Goal: Task Accomplishment & Management: Manage account settings

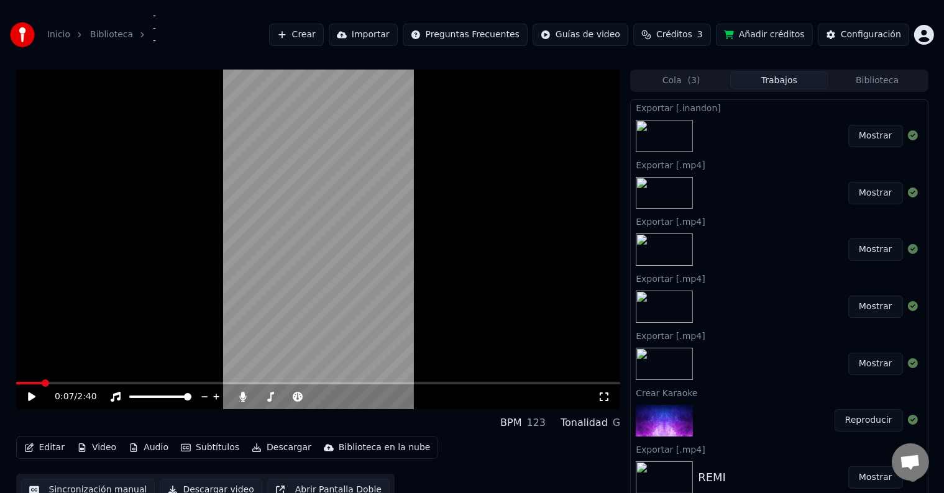
click at [41, 384] on span at bounding box center [29, 383] width 26 height 2
click at [16, 385] on span at bounding box center [29, 383] width 26 height 2
click at [32, 383] on span at bounding box center [318, 383] width 605 height 2
click at [40, 383] on span at bounding box center [318, 383] width 605 height 2
click at [16, 385] on span at bounding box center [16, 383] width 0 height 2
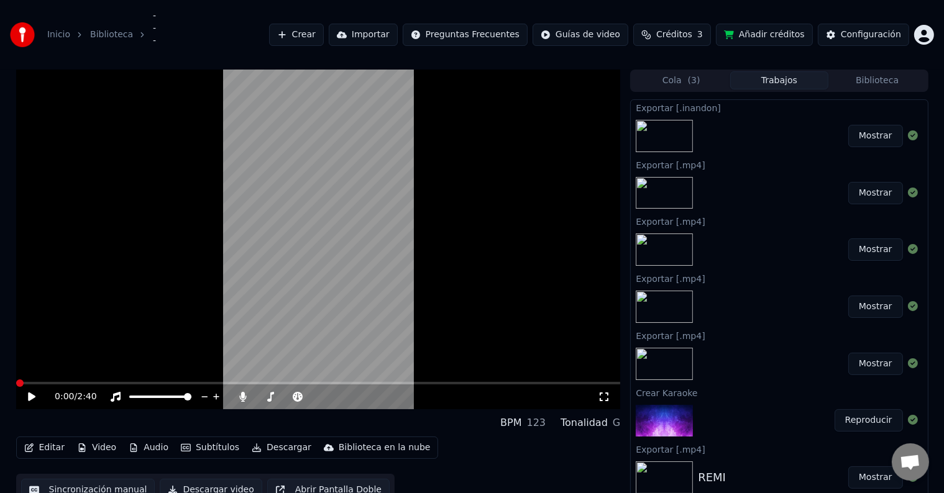
click at [29, 398] on icon at bounding box center [31, 397] width 7 height 9
click at [29, 398] on icon at bounding box center [32, 396] width 6 height 7
click at [29, 398] on icon at bounding box center [31, 397] width 7 height 9
click at [38, 396] on icon at bounding box center [40, 397] width 29 height 10
click at [52, 457] on div "Editar Video Audio Subtítulos Descargar Biblioteca en la nube" at bounding box center [227, 448] width 423 height 22
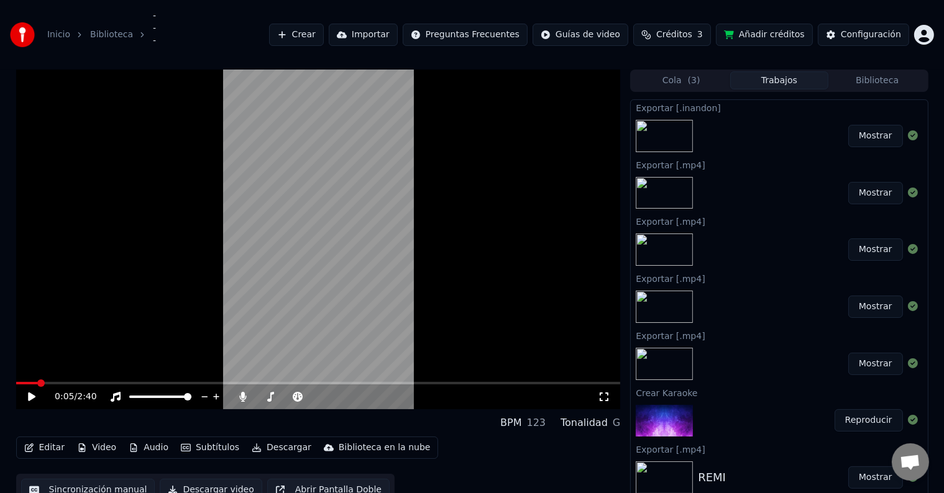
click at [45, 452] on button "Editar" at bounding box center [44, 447] width 50 height 17
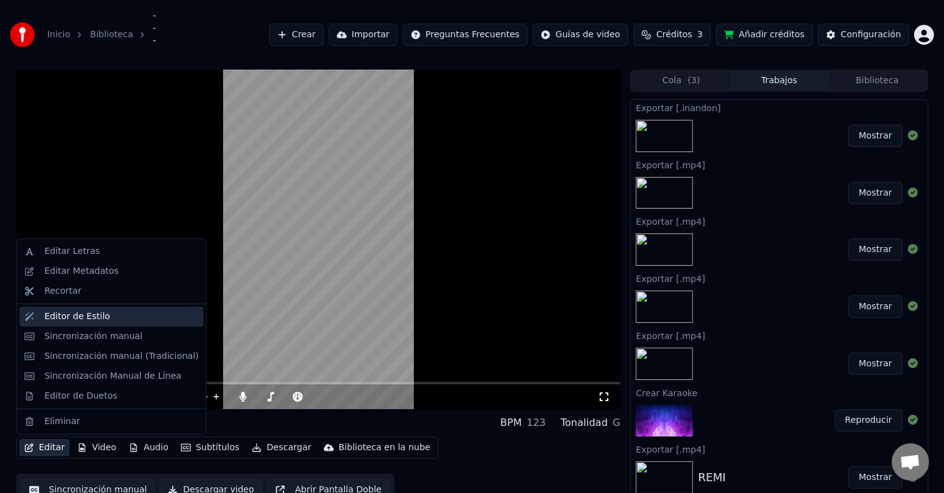
click at [113, 307] on div "Editor de Estilo" at bounding box center [111, 317] width 184 height 20
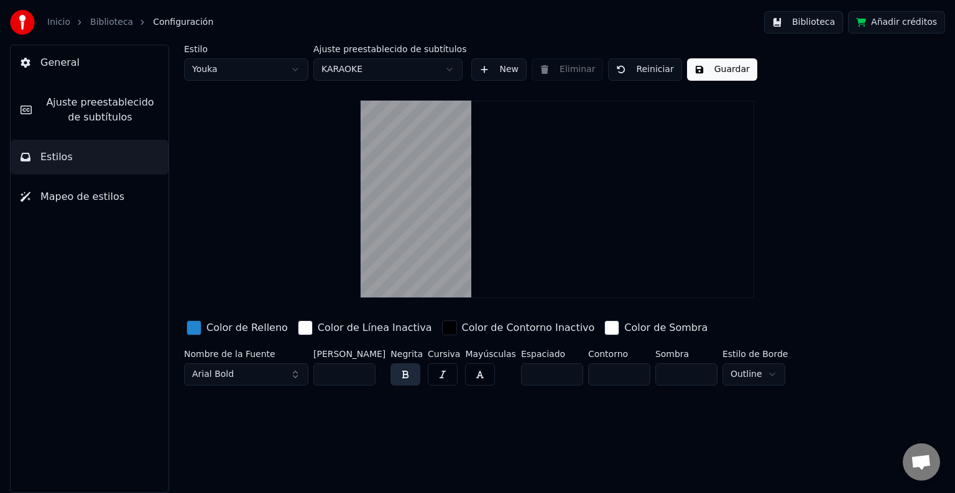
click at [96, 98] on span "Ajuste preestablecido de subtítulos" at bounding box center [100, 110] width 117 height 30
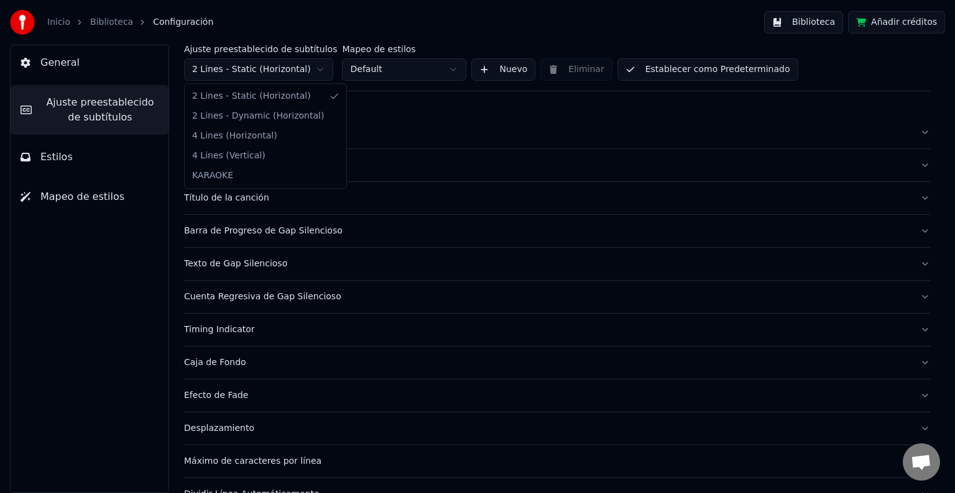
click at [308, 71] on html "Inicio Biblioteca Configuración Biblioteca Añadir créditos General Ajuste prees…" at bounding box center [477, 246] width 955 height 493
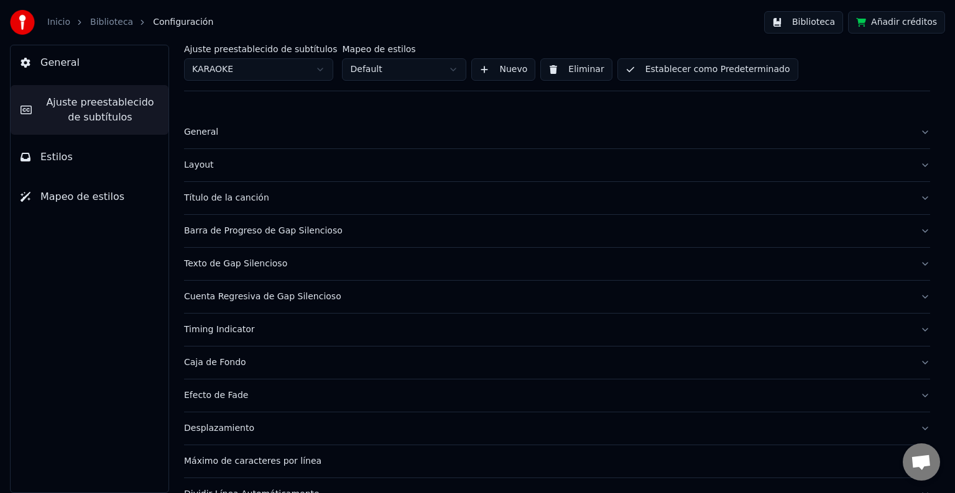
click at [266, 194] on div "Título de la canción" at bounding box center [547, 198] width 726 height 12
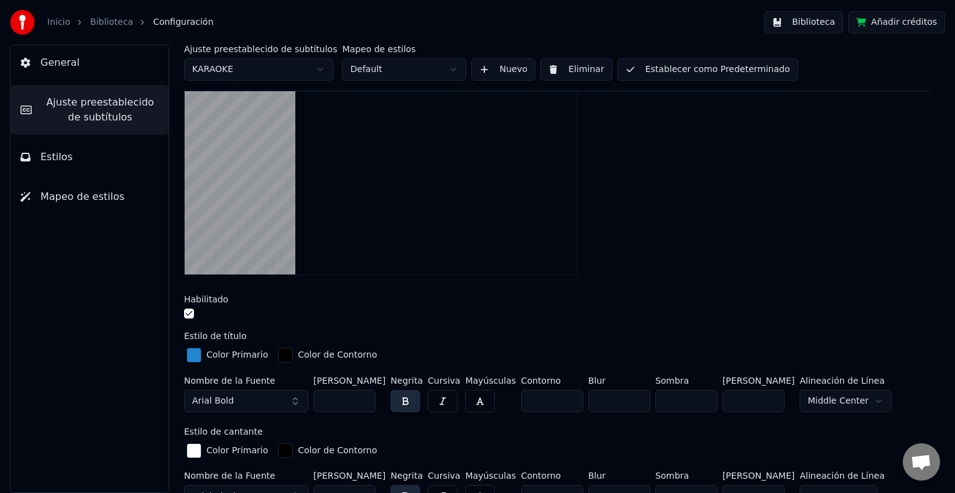
scroll to position [186, 0]
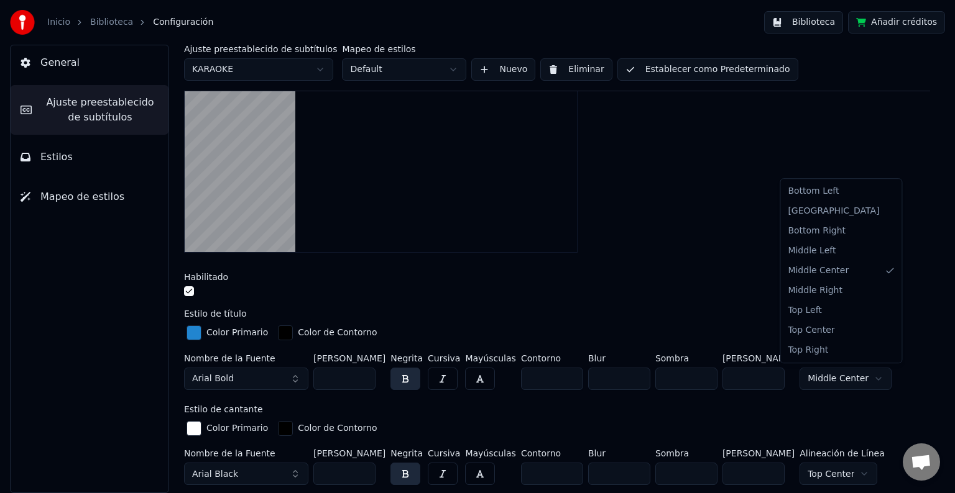
click at [835, 369] on html "Inicio Biblioteca Configuración Biblioteca Añadir créditos General Ajuste prees…" at bounding box center [477, 246] width 955 height 493
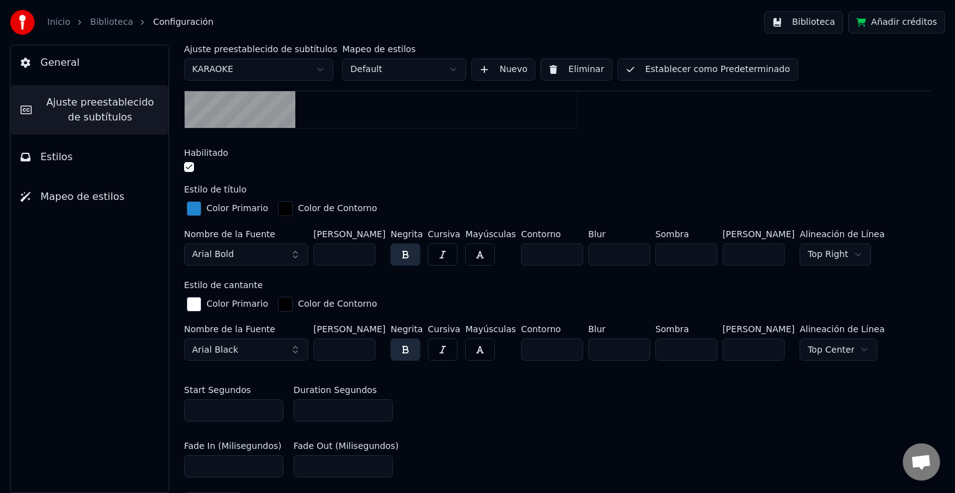
scroll to position [124, 0]
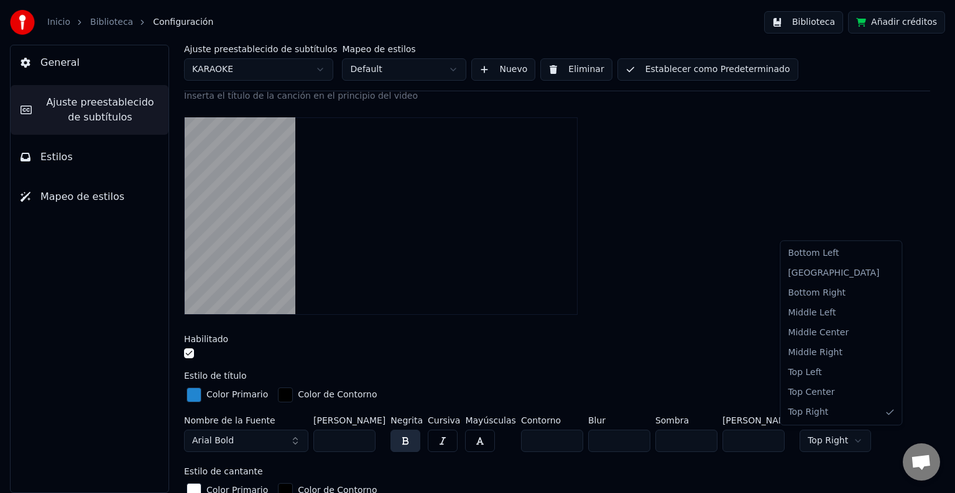
click at [815, 437] on html "Inicio Biblioteca Configuración Biblioteca Añadir créditos General Ajuste prees…" at bounding box center [477, 246] width 955 height 493
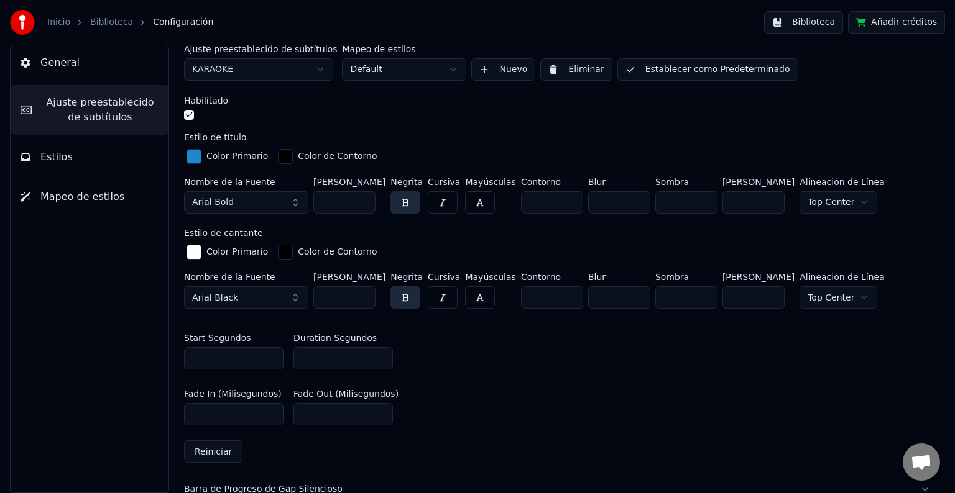
scroll to position [373, 0]
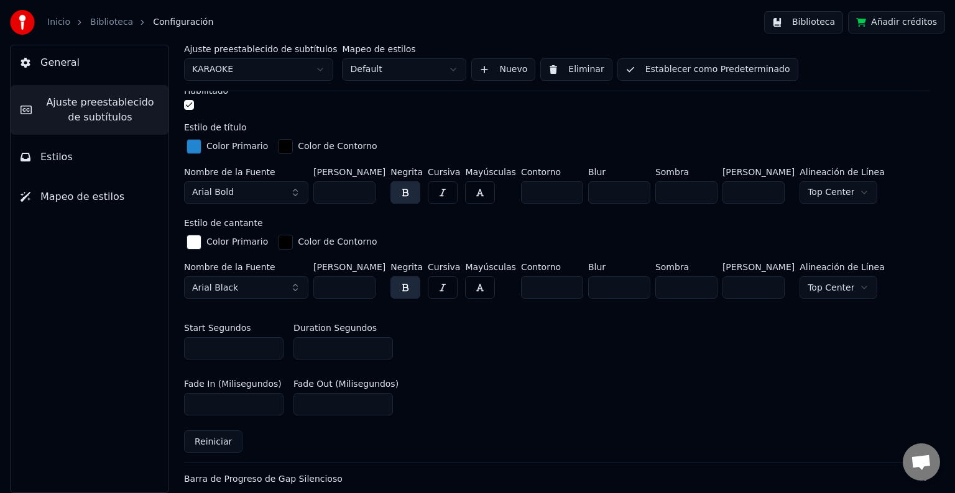
click at [824, 282] on html "Inicio Biblioteca Configuración Biblioteca Añadir créditos General Ajuste prees…" at bounding box center [477, 246] width 955 height 493
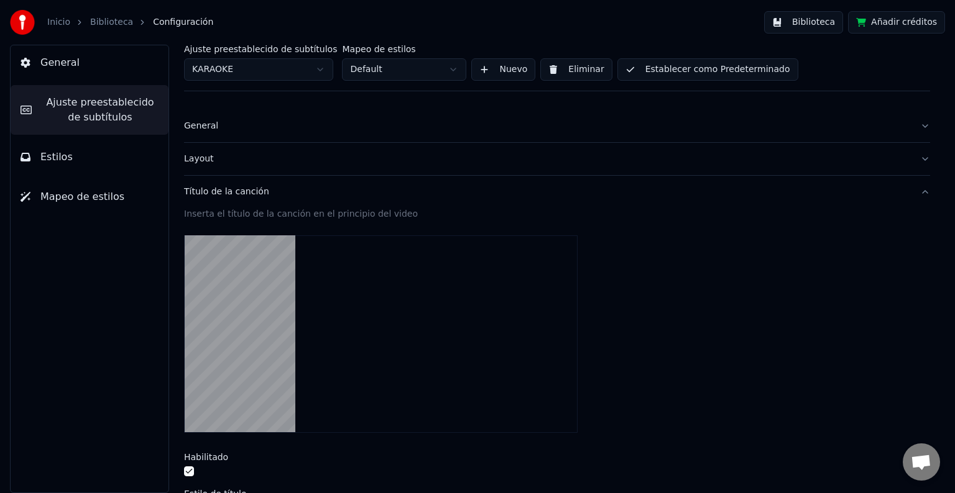
scroll to position [0, 0]
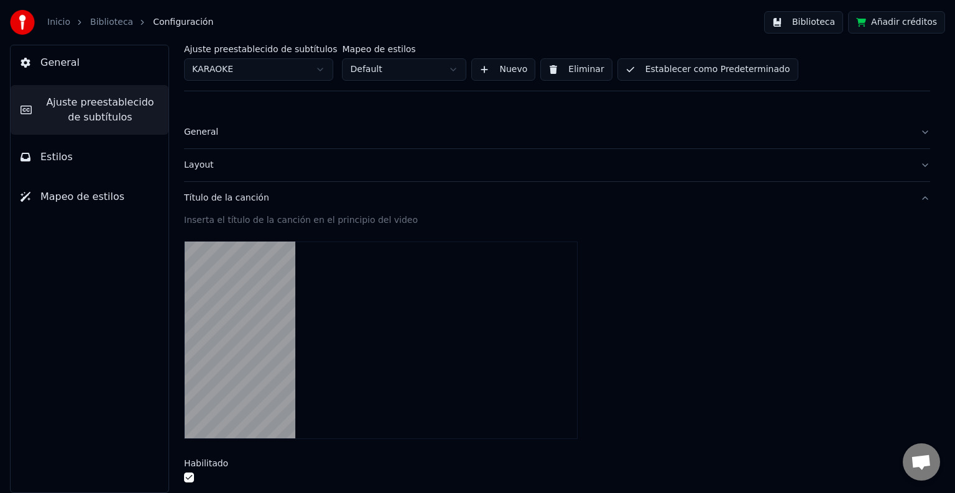
click at [638, 72] on button "Establecer como Predeterminado" at bounding box center [707, 69] width 181 height 22
click at [104, 21] on link "Biblioteca" at bounding box center [111, 22] width 43 height 12
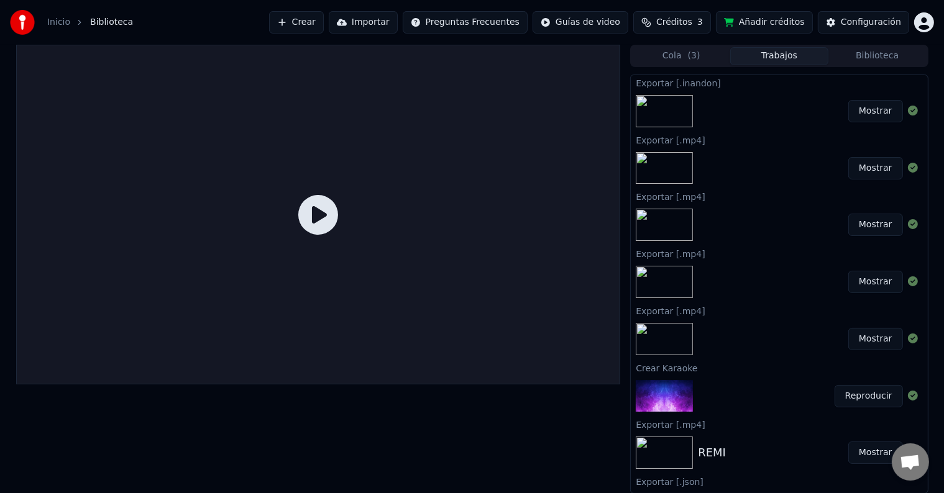
click at [856, 397] on button "Reproducir" at bounding box center [869, 396] width 68 height 22
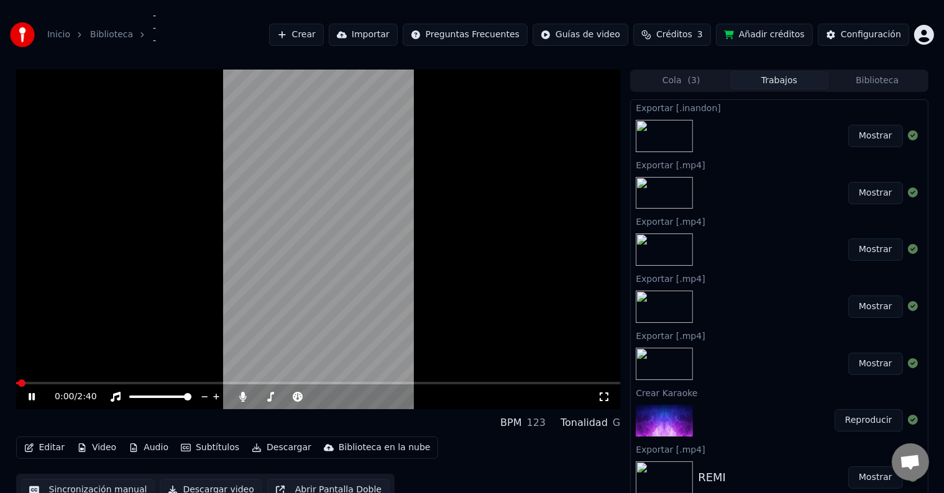
click at [45, 383] on span at bounding box center [318, 383] width 605 height 2
click at [76, 383] on span at bounding box center [318, 383] width 605 height 2
click at [108, 382] on span at bounding box center [318, 383] width 605 height 2
click at [42, 382] on span at bounding box center [66, 383] width 101 height 2
click at [38, 396] on icon at bounding box center [40, 397] width 29 height 10
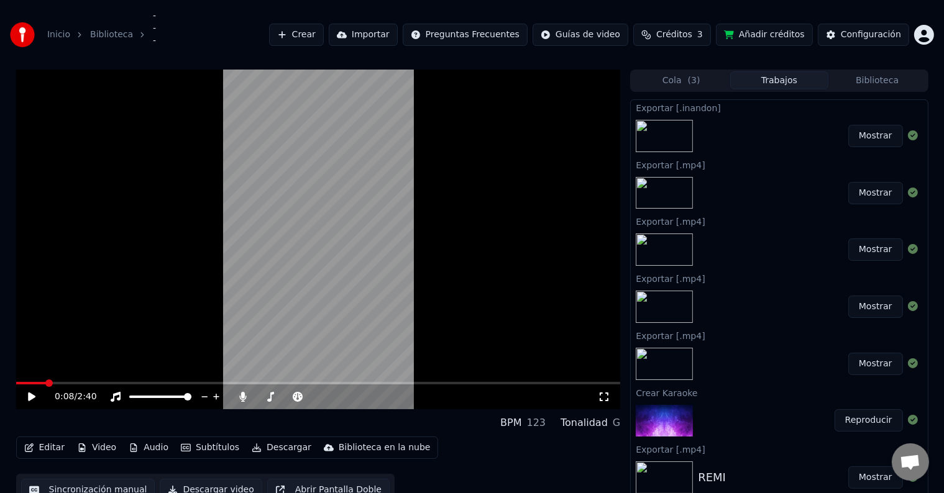
click at [43, 439] on button "Editar" at bounding box center [44, 447] width 50 height 17
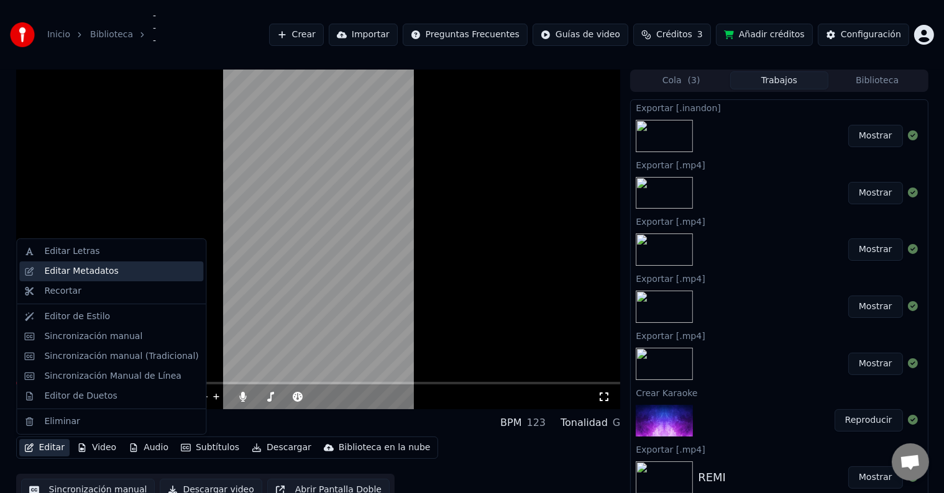
click at [129, 274] on div "Editar Metadatos" at bounding box center [121, 271] width 154 height 12
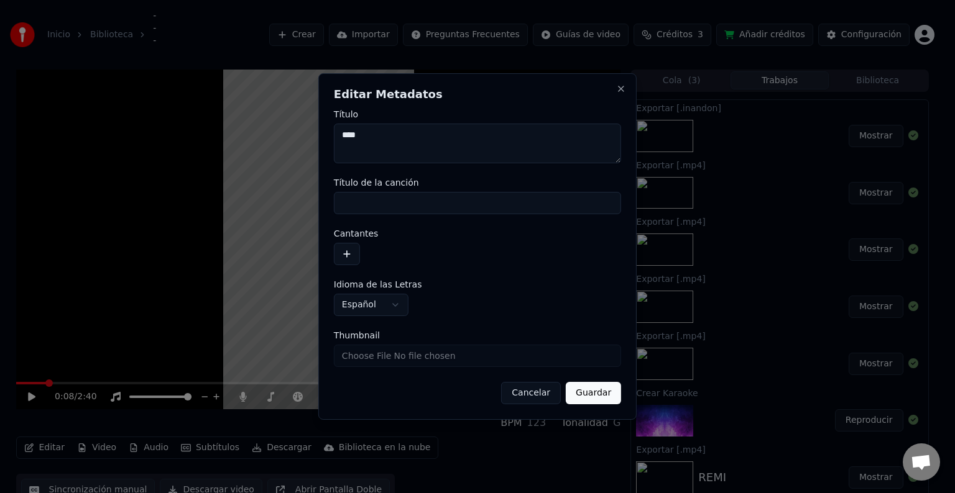
click at [423, 198] on input "Título de la canción" at bounding box center [477, 203] width 287 height 22
drag, startPoint x: 423, startPoint y: 198, endPoint x: 245, endPoint y: 177, distance: 178.4
click at [245, 177] on body "Inicio Biblioteca ­­­­ Crear Importar Preguntas Frecuentes Guías de video Crédi…" at bounding box center [472, 246] width 944 height 493
drag, startPoint x: 406, startPoint y: 204, endPoint x: 341, endPoint y: 206, distance: 65.3
click at [341, 206] on input "Título de la canción" at bounding box center [477, 203] width 287 height 22
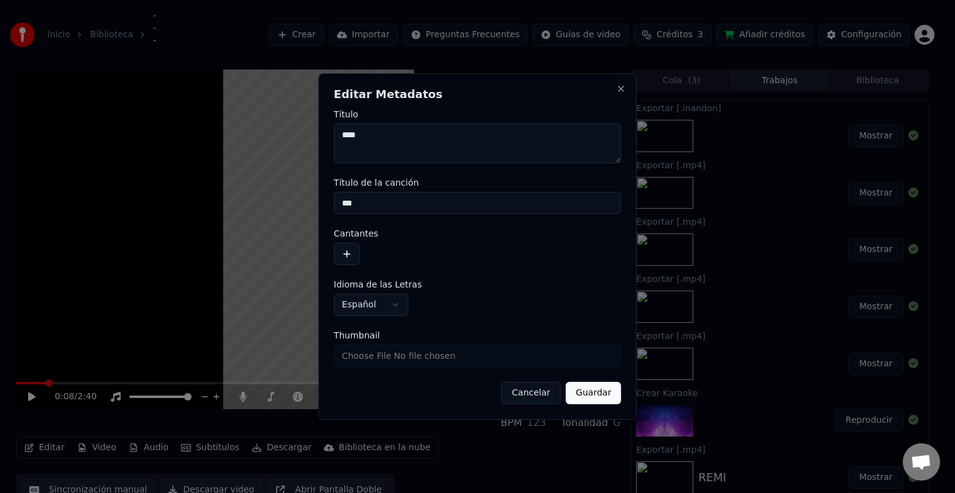
type input "***"
click at [587, 393] on button "Guardar" at bounding box center [593, 393] width 55 height 22
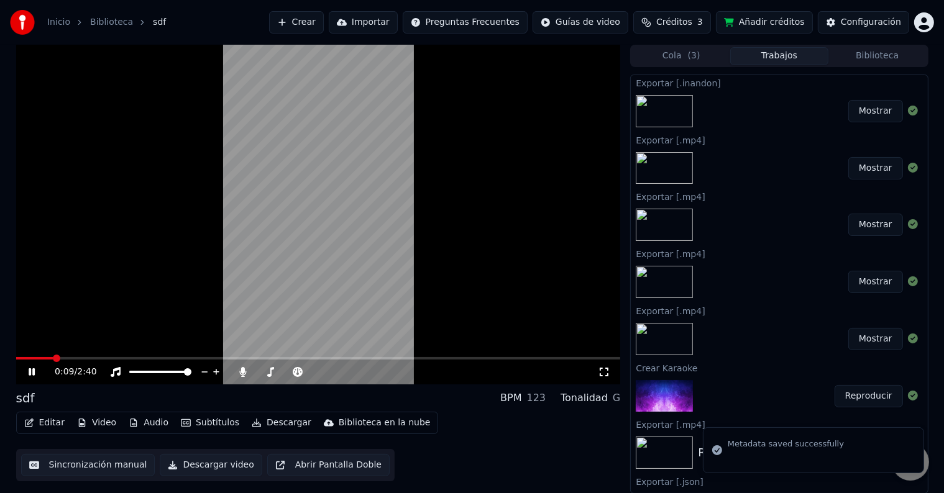
click at [21, 355] on video at bounding box center [318, 215] width 605 height 340
click at [21, 359] on span at bounding box center [35, 358] width 38 height 2
click at [30, 370] on icon at bounding box center [31, 372] width 7 height 9
click at [34, 372] on icon at bounding box center [32, 372] width 6 height 7
click at [39, 419] on button "Editar" at bounding box center [44, 423] width 50 height 17
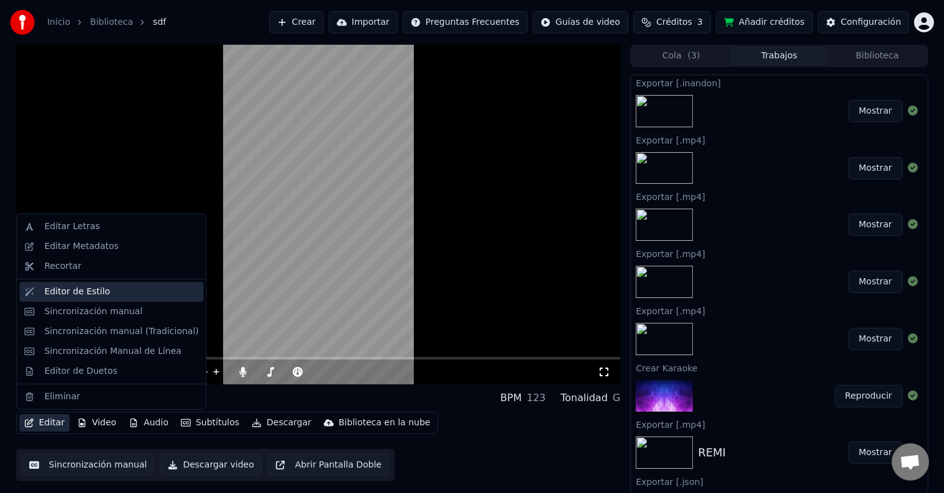
click at [135, 290] on div "Editor de Estilo" at bounding box center [121, 292] width 154 height 12
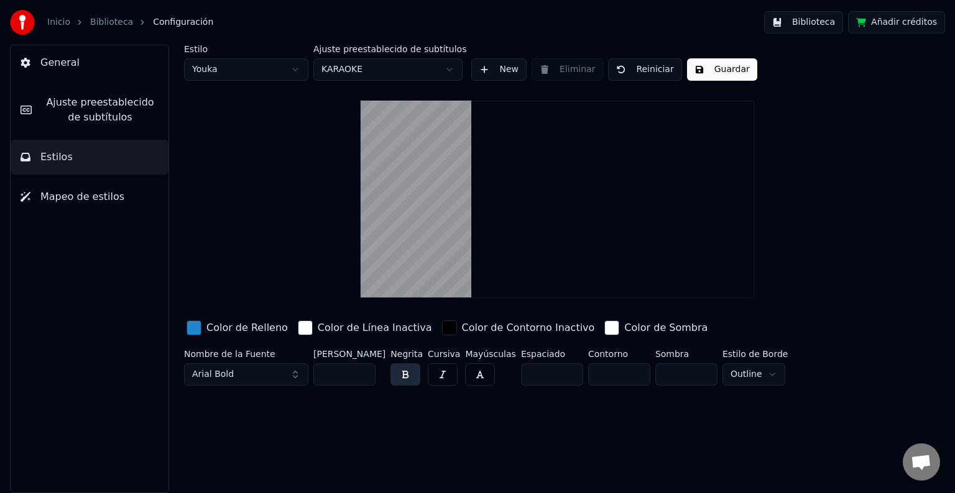
click at [102, 21] on link "Biblioteca" at bounding box center [111, 22] width 43 height 12
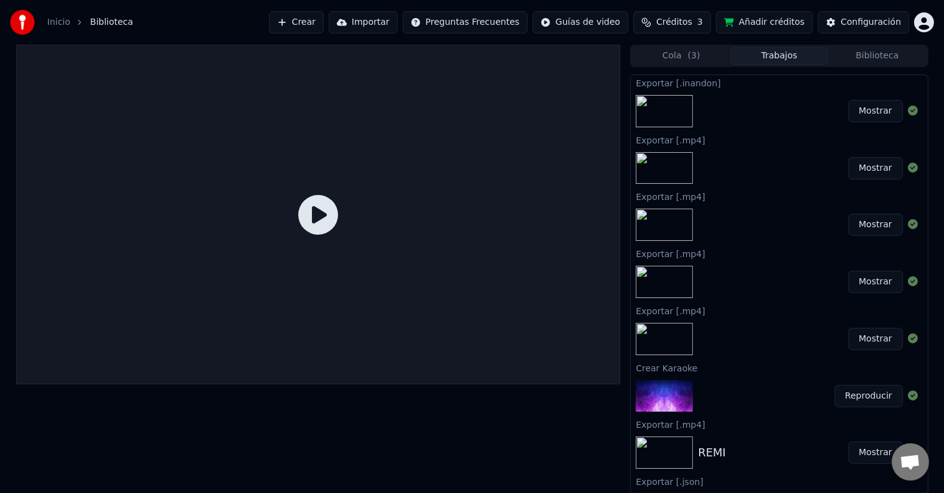
click at [871, 388] on button "Reproducir" at bounding box center [869, 396] width 68 height 22
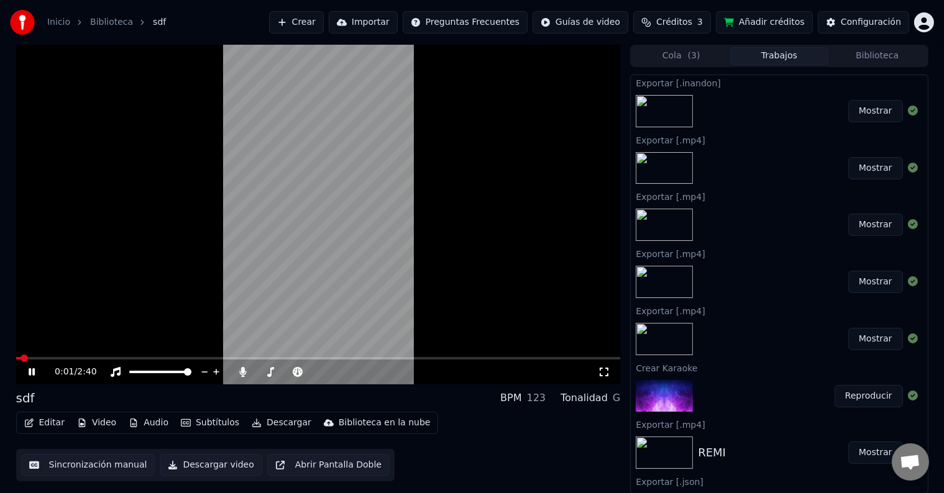
click at [31, 374] on icon at bounding box center [40, 372] width 29 height 10
click at [42, 418] on button "Editar" at bounding box center [44, 423] width 50 height 17
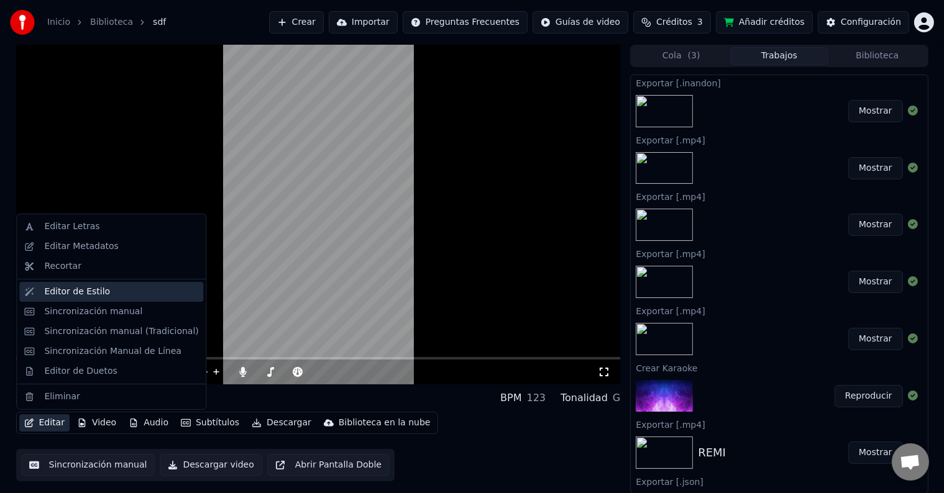
click at [142, 287] on div "Editor de Estilo" at bounding box center [121, 292] width 154 height 12
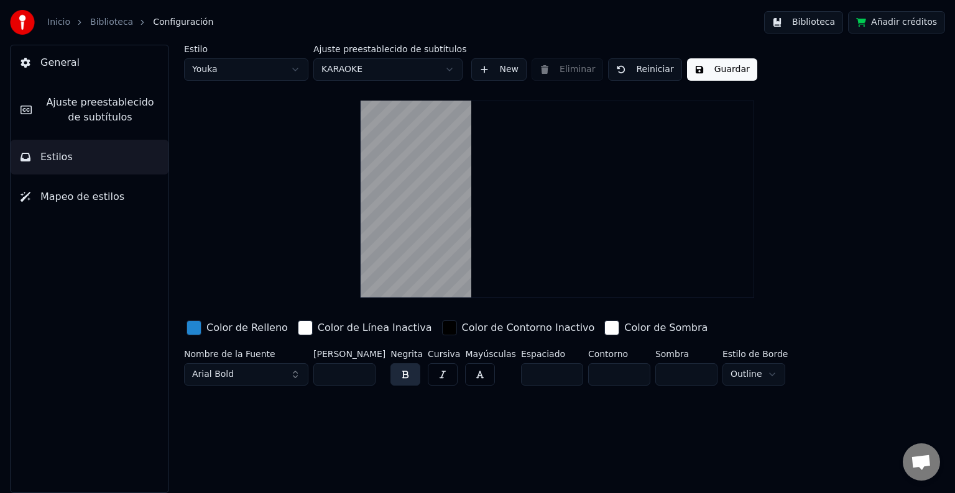
click at [103, 16] on link "Biblioteca" at bounding box center [111, 22] width 43 height 12
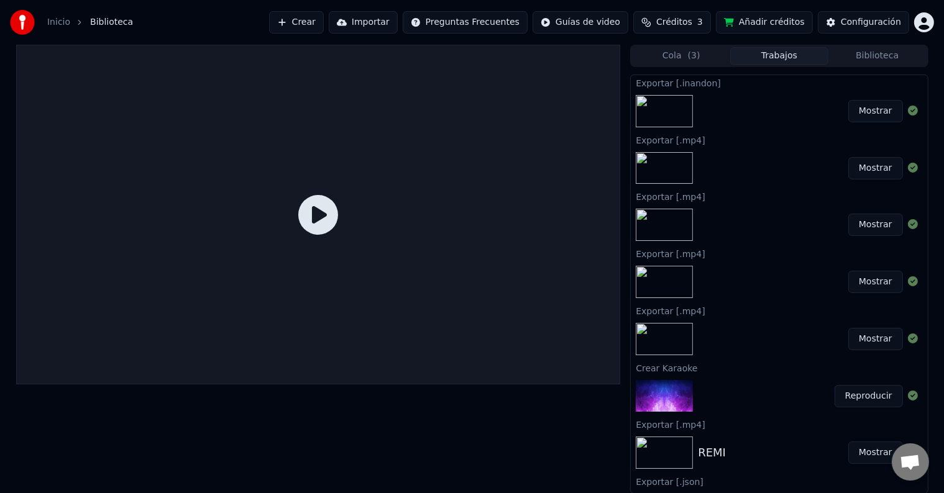
click at [874, 398] on button "Reproducir" at bounding box center [869, 396] width 68 height 22
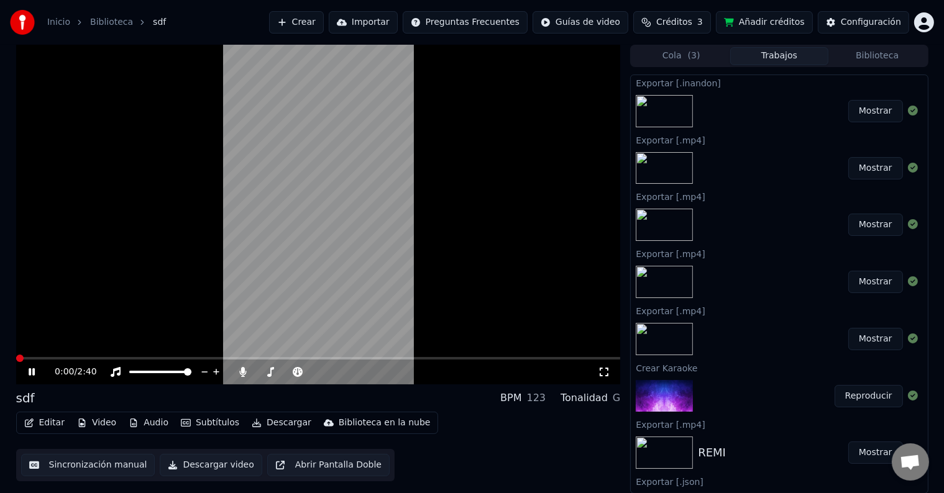
click at [42, 421] on button "Editar" at bounding box center [44, 423] width 50 height 17
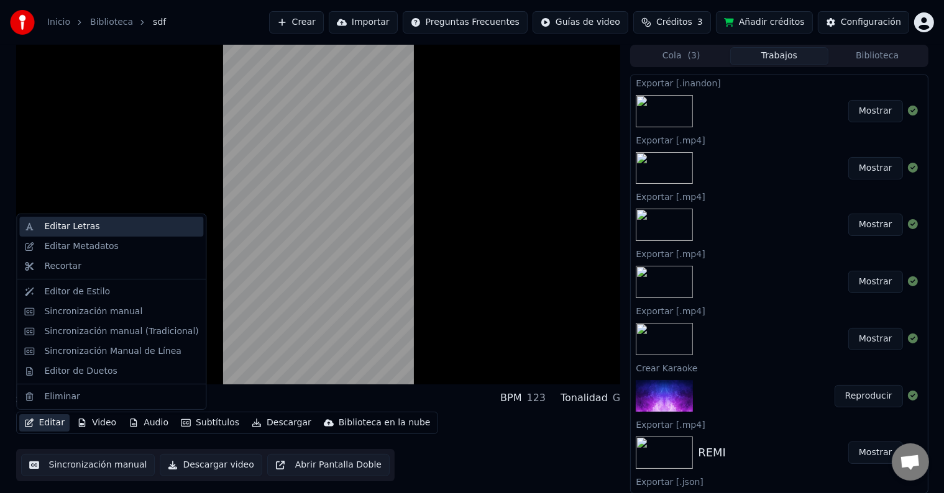
click at [116, 223] on div "Editar Letras" at bounding box center [121, 227] width 154 height 12
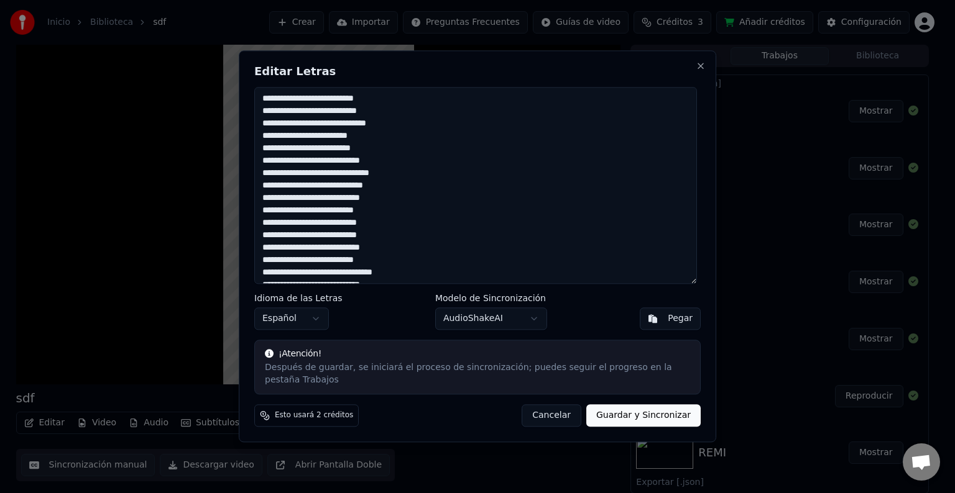
click at [556, 412] on button "Cancelar" at bounding box center [551, 416] width 60 height 22
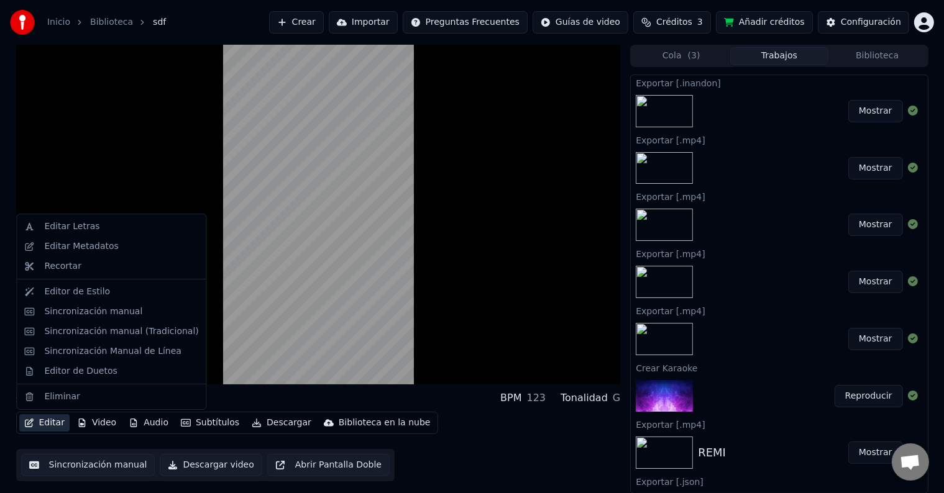
click at [37, 424] on button "Editar" at bounding box center [44, 423] width 50 height 17
click at [118, 244] on div "Editar Metadatos" at bounding box center [121, 247] width 154 height 12
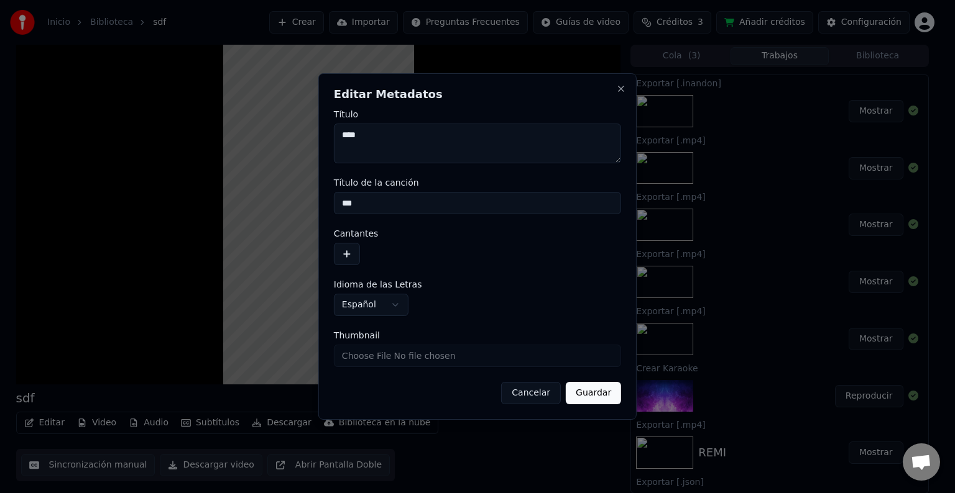
drag, startPoint x: 367, startPoint y: 136, endPoint x: 304, endPoint y: 137, distance: 63.4
click at [304, 137] on body "Inicio Biblioteca sdf Crear Importar Preguntas Frecuentes Guías de video Crédit…" at bounding box center [472, 246] width 944 height 493
drag, startPoint x: 365, startPoint y: 142, endPoint x: 348, endPoint y: 138, distance: 17.3
click at [364, 142] on textarea "****" at bounding box center [477, 144] width 287 height 40
click at [349, 137] on textarea "****" at bounding box center [477, 144] width 287 height 40
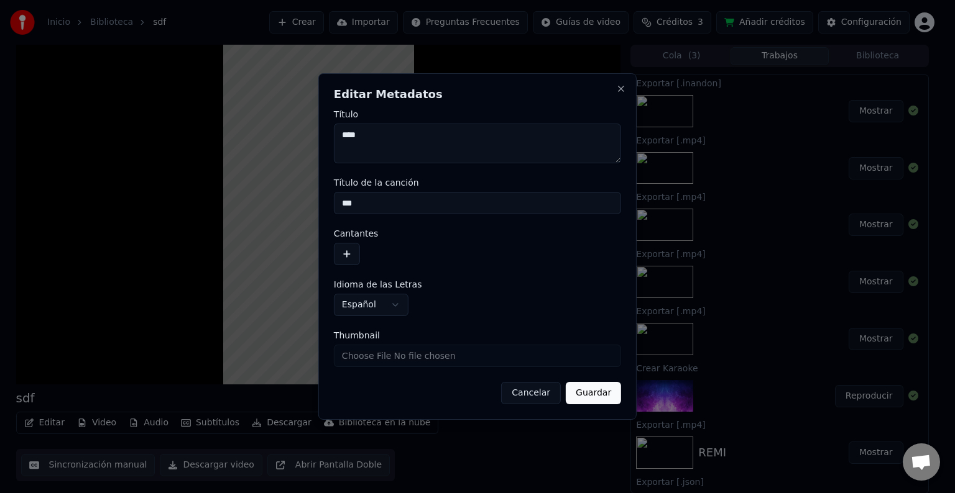
click at [349, 137] on textarea "****" at bounding box center [477, 144] width 287 height 40
click at [456, 139] on textarea "****" at bounding box center [477, 144] width 287 height 40
click at [399, 144] on textarea "*" at bounding box center [477, 144] width 287 height 40
paste textarea "**********"
type textarea "**********"
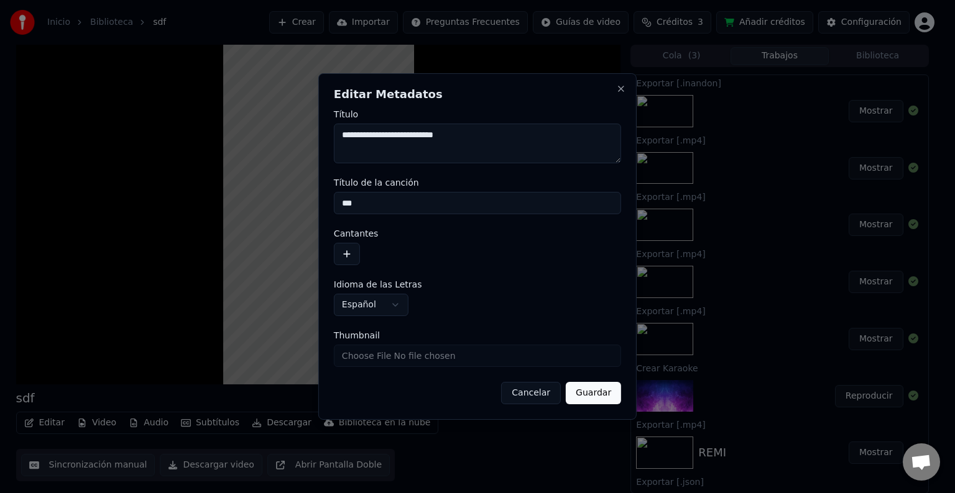
click at [601, 398] on button "Guardar" at bounding box center [593, 393] width 55 height 22
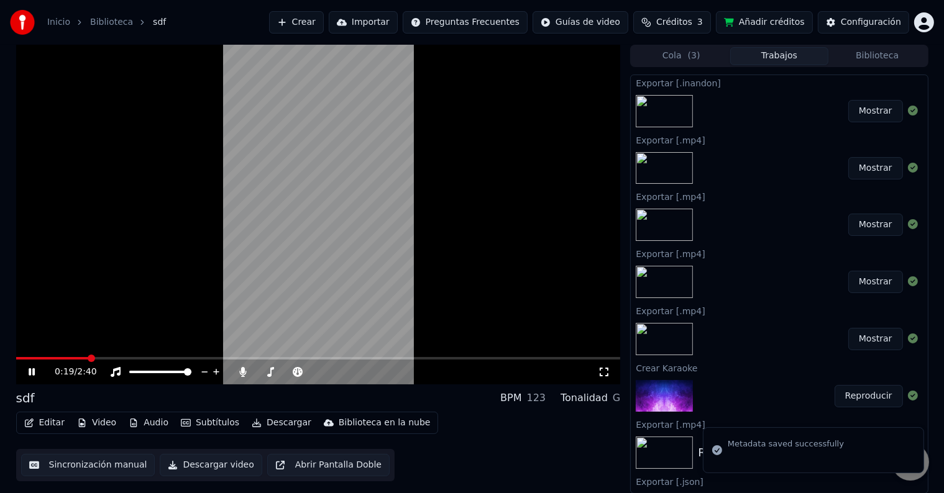
click at [21, 360] on div "0:19 / 2:40" at bounding box center [318, 372] width 605 height 25
click at [15, 353] on div "0:19 / 2:40 sdf BPM 123 Tonalidad G Editar Video Audio Subtítulos Descargar Bib…" at bounding box center [472, 269] width 932 height 449
click at [21, 356] on video at bounding box center [318, 215] width 605 height 340
click at [17, 357] on video at bounding box center [318, 215] width 605 height 340
click at [22, 360] on div "0:20 / 2:40" at bounding box center [318, 372] width 605 height 25
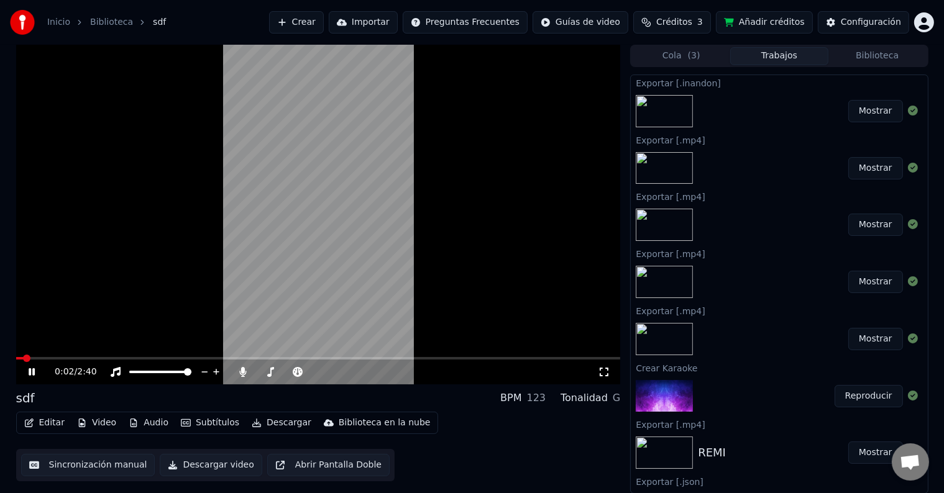
click at [22, 359] on span at bounding box center [19, 358] width 7 height 2
click at [28, 370] on icon at bounding box center [40, 372] width 29 height 10
click at [29, 360] on span at bounding box center [32, 358] width 7 height 7
click at [29, 369] on icon at bounding box center [31, 372] width 7 height 9
click at [32, 374] on icon at bounding box center [32, 372] width 6 height 7
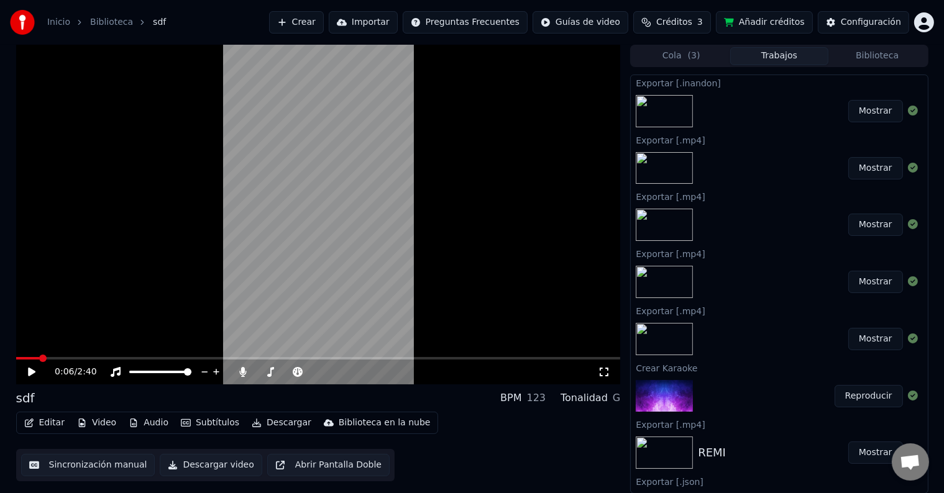
click at [52, 413] on div "Editar Video Audio Subtítulos Descargar Biblioteca en la nube" at bounding box center [227, 423] width 423 height 22
click at [48, 420] on button "Editar" at bounding box center [44, 423] width 50 height 17
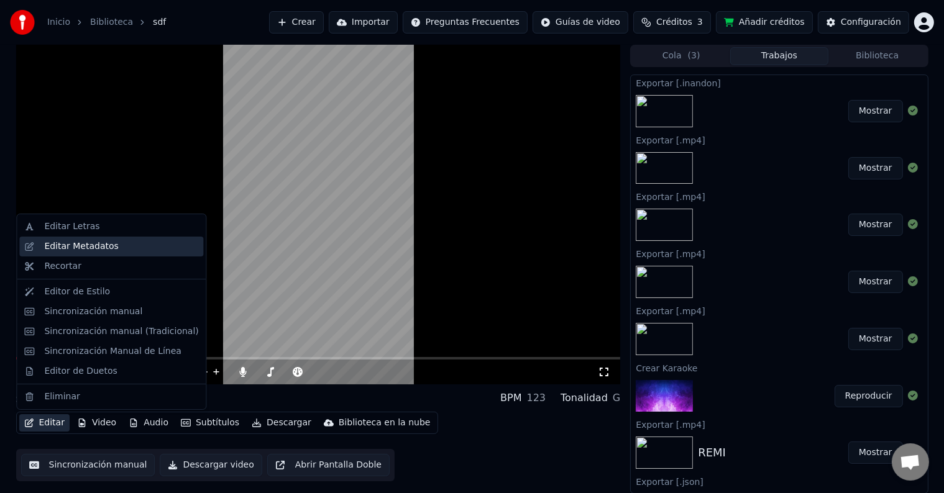
click at [111, 252] on div "Editar Metadatos" at bounding box center [121, 247] width 154 height 12
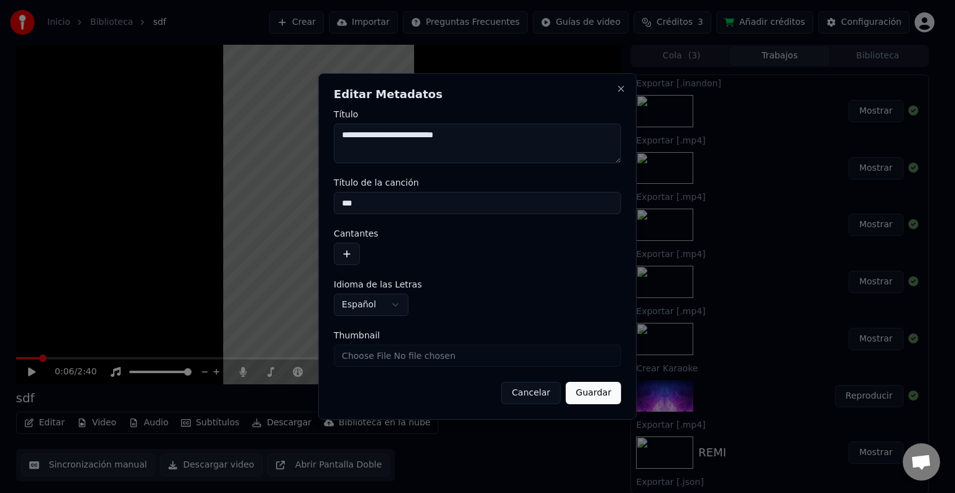
drag, startPoint x: 388, startPoint y: 201, endPoint x: 263, endPoint y: 199, distance: 124.9
click at [263, 199] on body "Inicio Biblioteca sdf Crear Importar Preguntas Frecuentes Guías de video Crédit…" at bounding box center [472, 246] width 944 height 493
drag, startPoint x: 470, startPoint y: 136, endPoint x: 234, endPoint y: 129, distance: 235.7
click at [236, 129] on body "Inicio Biblioteca sdf Crear Importar Preguntas Frecuentes Guías de video Crédit…" at bounding box center [472, 246] width 944 height 493
drag, startPoint x: 379, startPoint y: 202, endPoint x: 267, endPoint y: 194, distance: 112.8
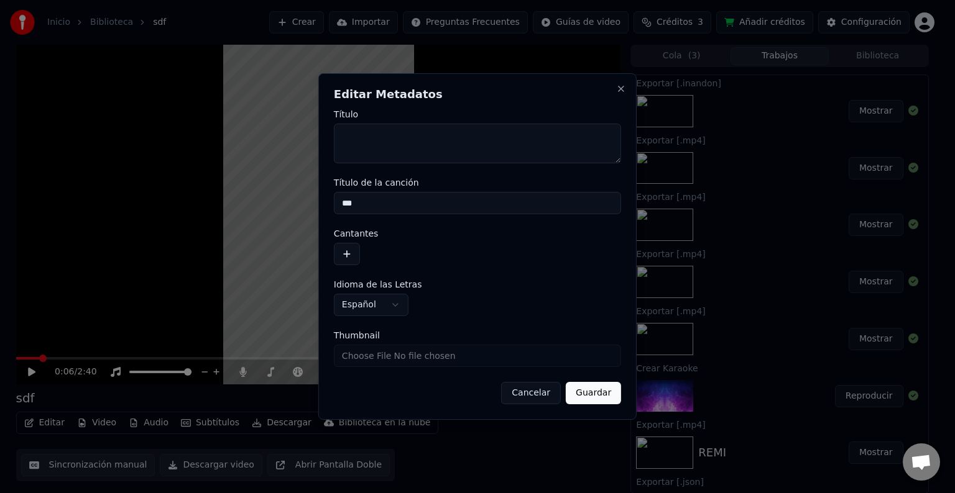
click at [267, 194] on body "Inicio Biblioteca sdf Crear Importar Preguntas Frecuentes Guías de video Crédit…" at bounding box center [472, 246] width 944 height 493
paste input "**********"
type input "**********"
click at [587, 385] on button "Guardar" at bounding box center [593, 393] width 55 height 22
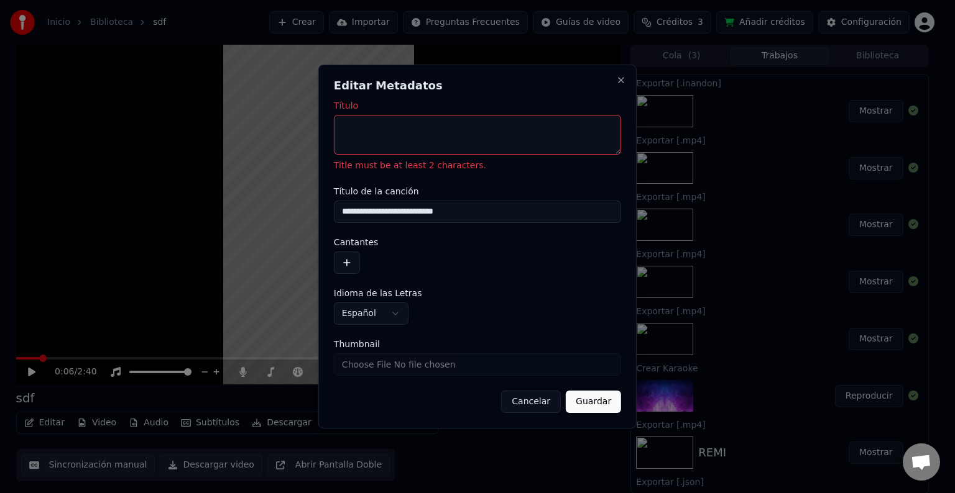
drag, startPoint x: 415, startPoint y: 129, endPoint x: 306, endPoint y: 124, distance: 108.9
click at [306, 124] on body "Inicio Biblioteca sdf Crear Importar Preguntas Frecuentes Guías de video Crédit…" at bounding box center [472, 246] width 944 height 493
paste textarea "*"
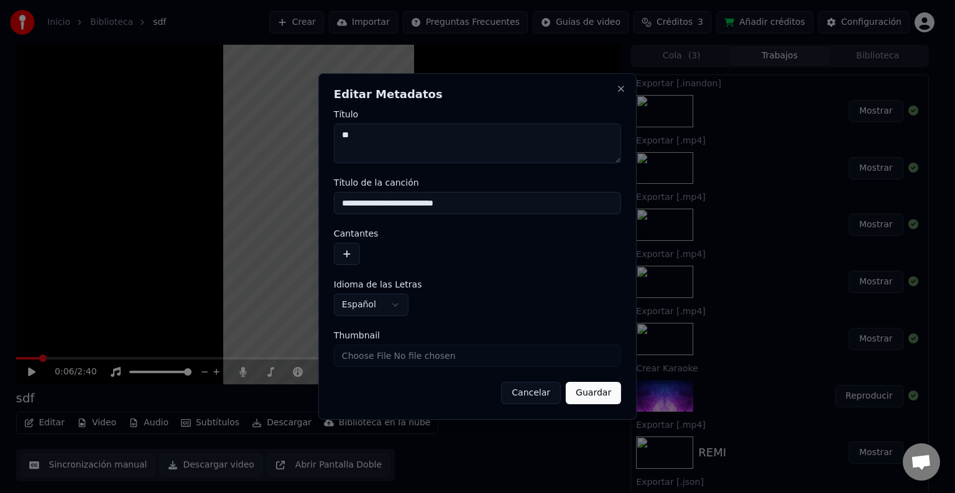
type textarea "**"
click at [586, 390] on button "Guardar" at bounding box center [593, 393] width 55 height 22
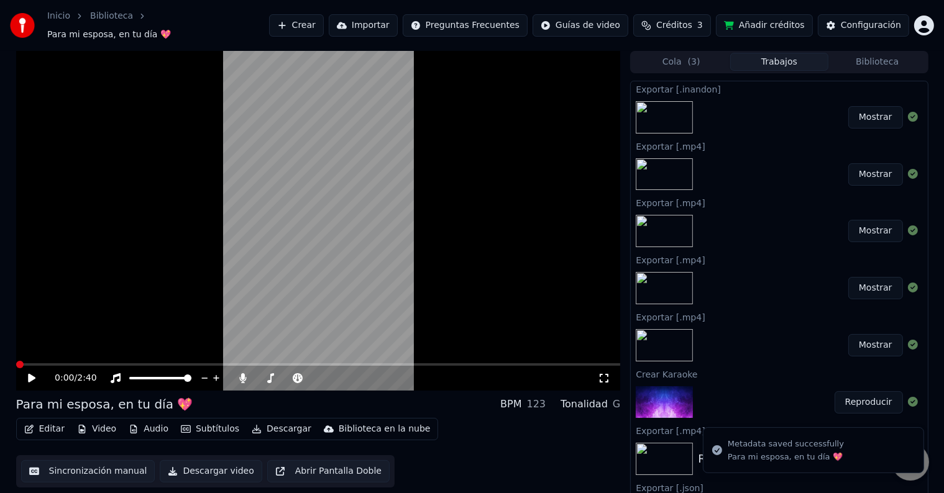
click at [36, 374] on icon at bounding box center [40, 379] width 29 height 10
click at [16, 364] on span at bounding box center [27, 365] width 22 height 2
click at [83, 281] on video at bounding box center [318, 221] width 605 height 340
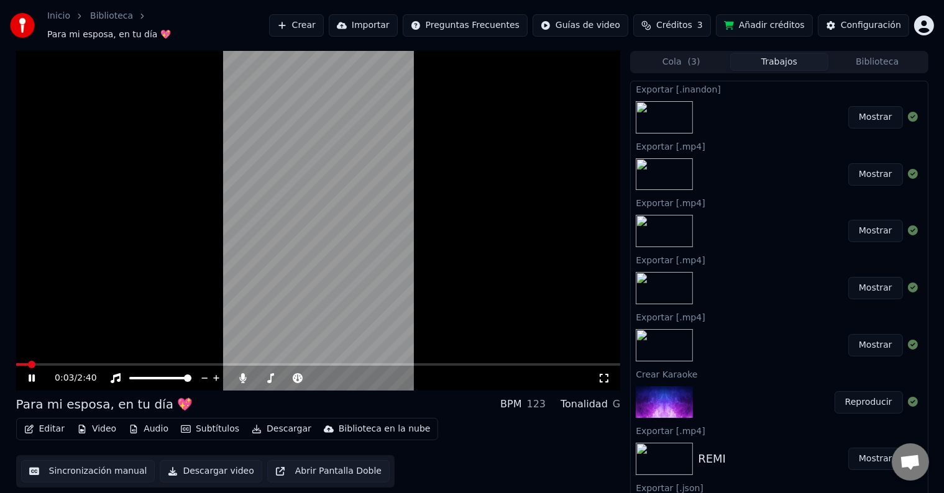
click at [200, 251] on video at bounding box center [318, 221] width 605 height 340
click at [55, 421] on button "Editar" at bounding box center [44, 429] width 50 height 17
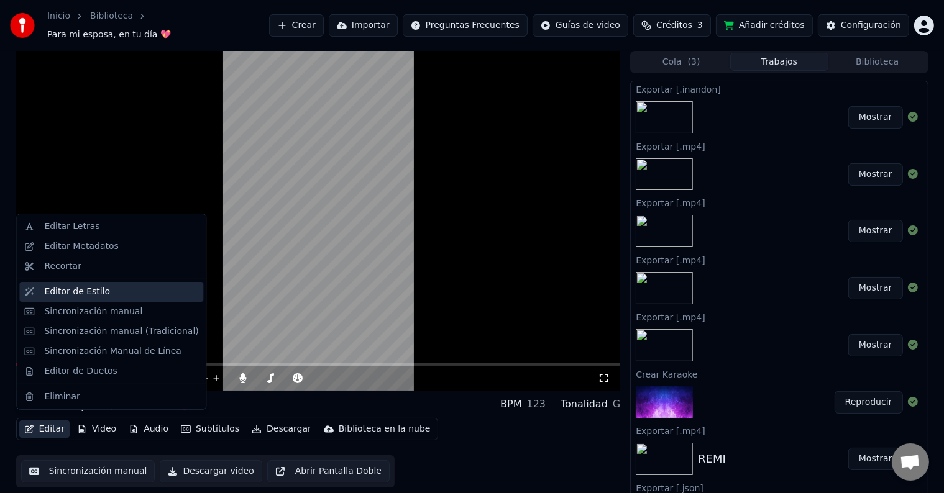
click at [127, 298] on div "Editor de Estilo" at bounding box center [111, 292] width 184 height 20
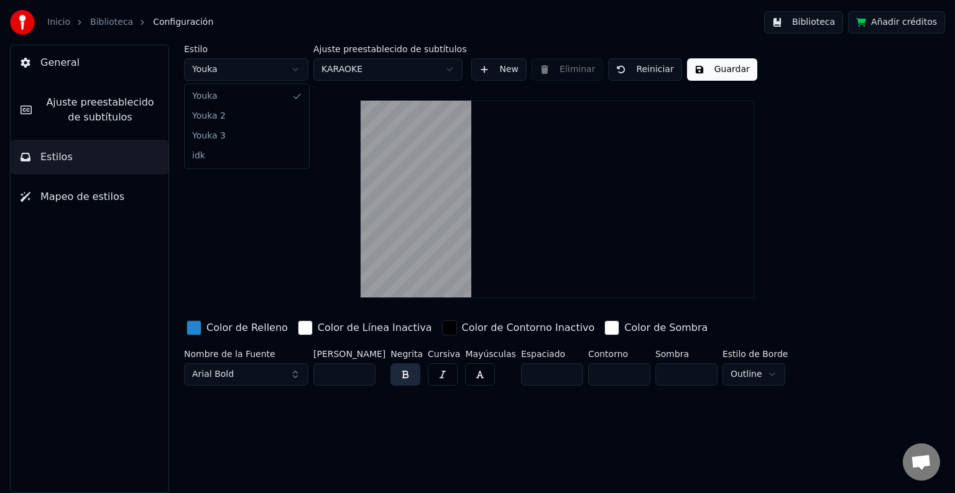
click at [285, 72] on html "Inicio Biblioteca Configuración Biblioteca Añadir créditos General Ajuste prees…" at bounding box center [477, 246] width 955 height 493
click at [126, 119] on span "Ajuste preestablecido de subtítulos" at bounding box center [100, 110] width 117 height 30
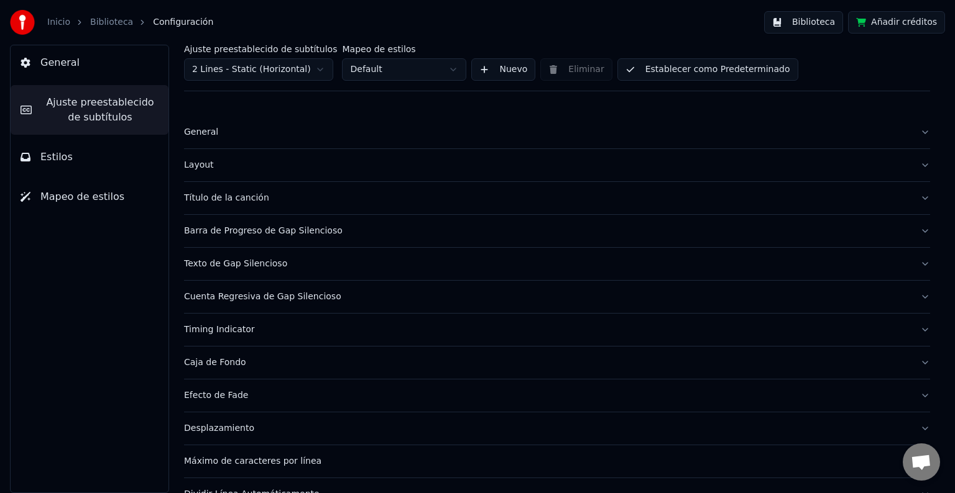
click at [296, 70] on html "Inicio Biblioteca Configuración Biblioteca Añadir créditos General Ajuste prees…" at bounding box center [477, 246] width 955 height 493
click at [283, 192] on div "Título de la canción" at bounding box center [547, 198] width 726 height 12
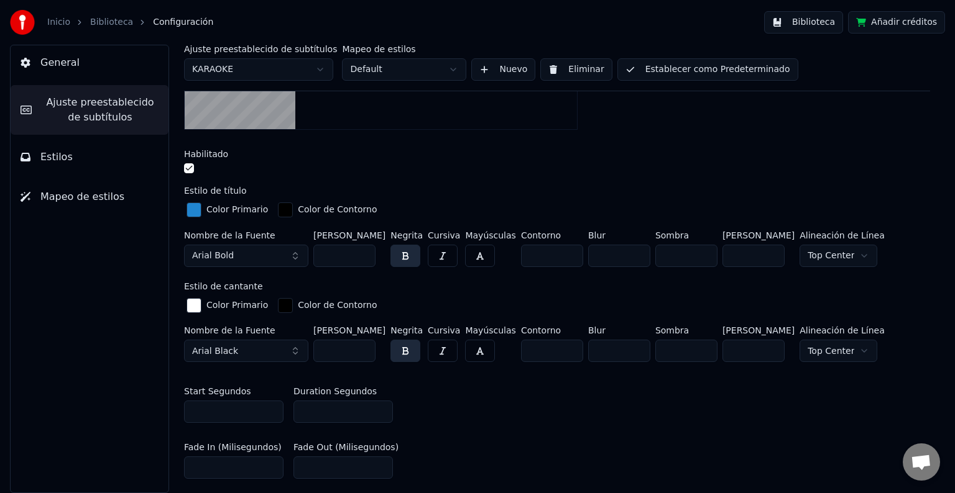
scroll to position [311, 0]
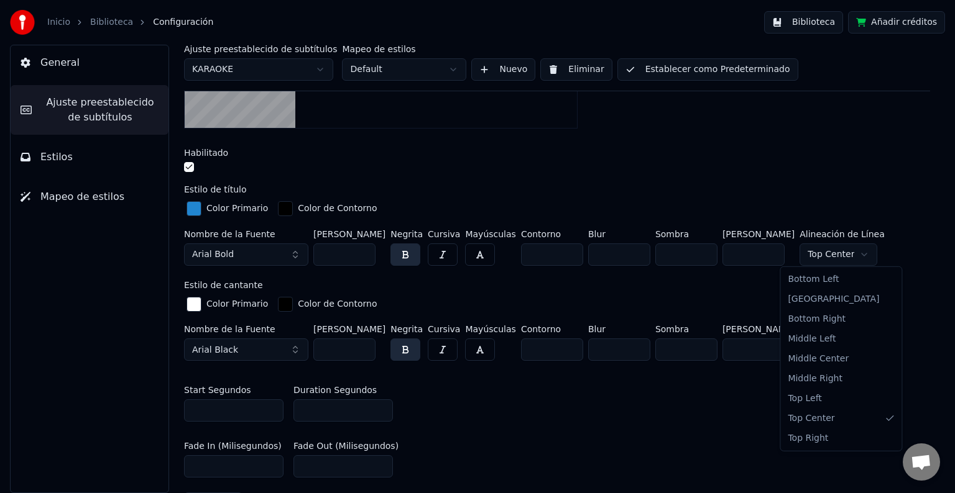
click at [842, 259] on html "Inicio Biblioteca Configuración Biblioteca Añadir créditos General Ajuste prees…" at bounding box center [477, 246] width 955 height 493
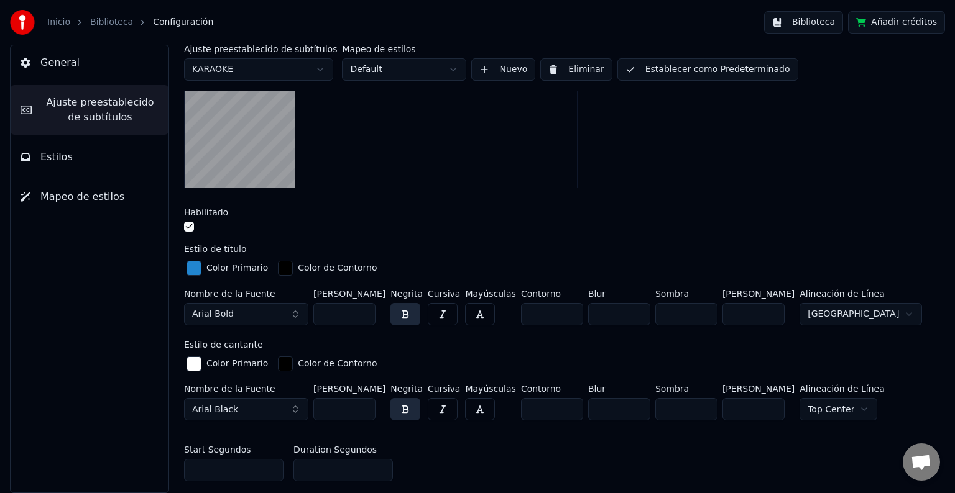
scroll to position [62, 0]
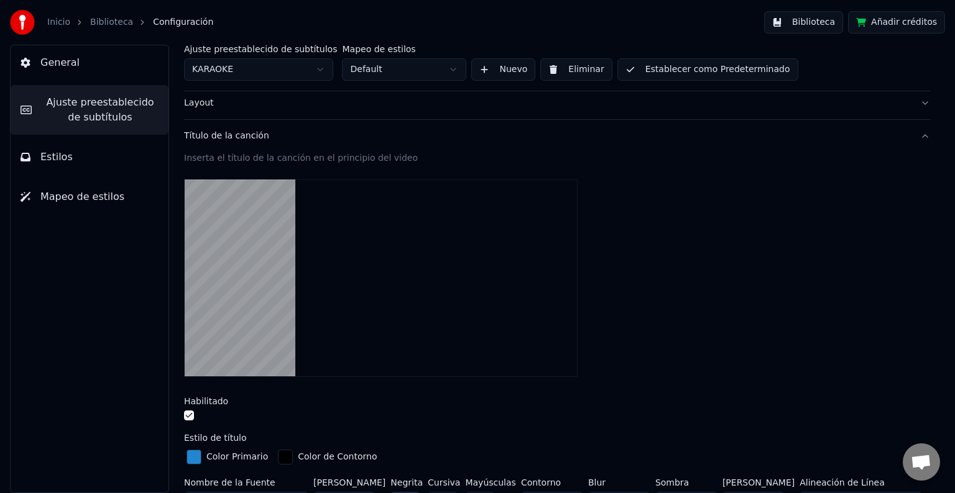
click at [702, 64] on button "Establecer como Predeterminado" at bounding box center [707, 69] width 181 height 22
click at [101, 28] on link "Biblioteca" at bounding box center [111, 22] width 43 height 12
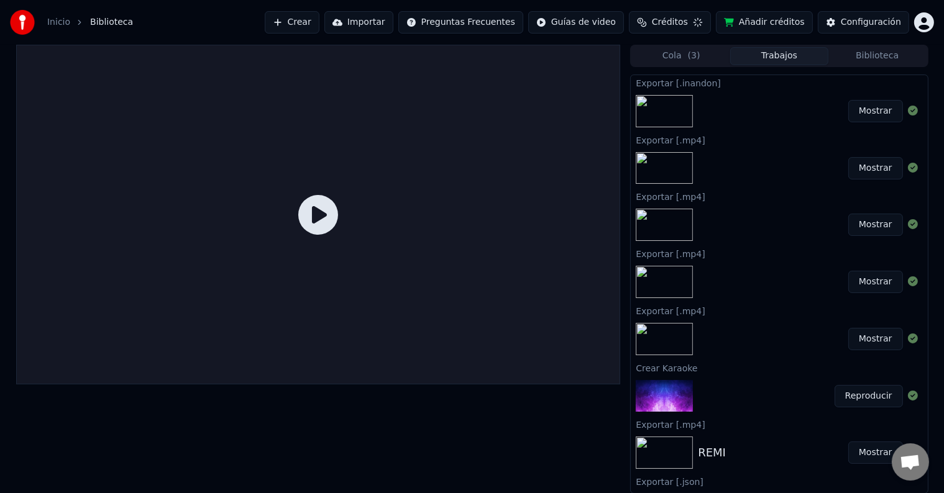
click at [861, 393] on button "Reproducir" at bounding box center [869, 396] width 68 height 22
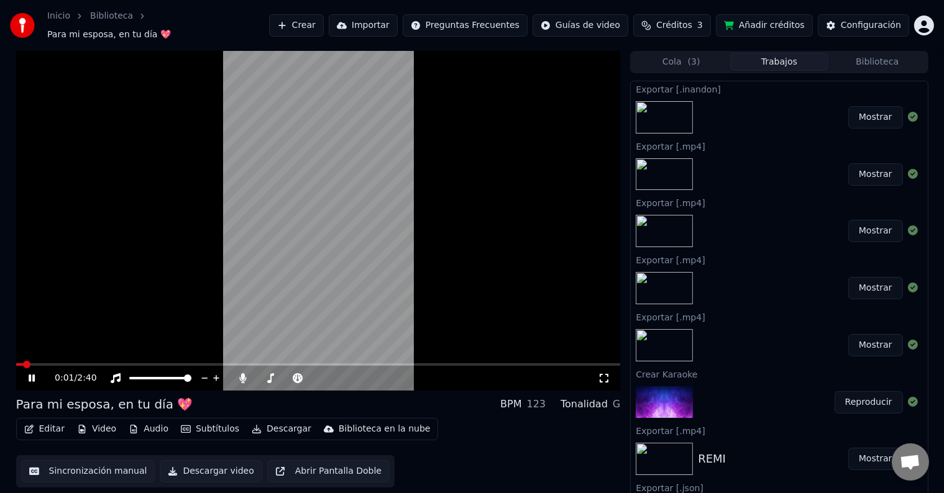
click at [190, 242] on video at bounding box center [318, 221] width 605 height 340
click at [55, 421] on button "Editar" at bounding box center [44, 429] width 50 height 17
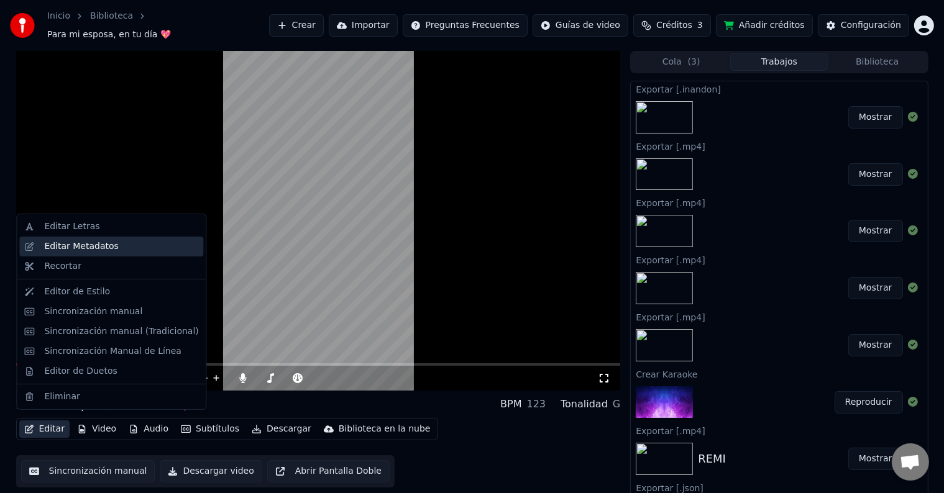
click at [116, 253] on div "Editar Metadatos" at bounding box center [111, 247] width 184 height 20
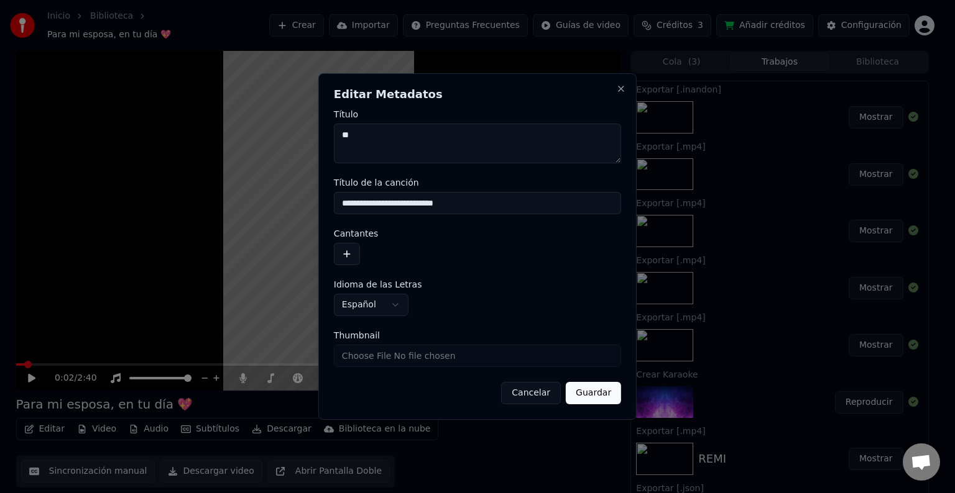
drag, startPoint x: 407, startPoint y: 142, endPoint x: 298, endPoint y: 132, distance: 109.2
click at [298, 132] on body "Inicio Biblioteca ­Para mi esposa, en tu día 💖 Crear Importar Preguntas Frecuen…" at bounding box center [472, 246] width 944 height 493
type textarea "*"
click at [371, 197] on input "**********" at bounding box center [477, 203] width 287 height 22
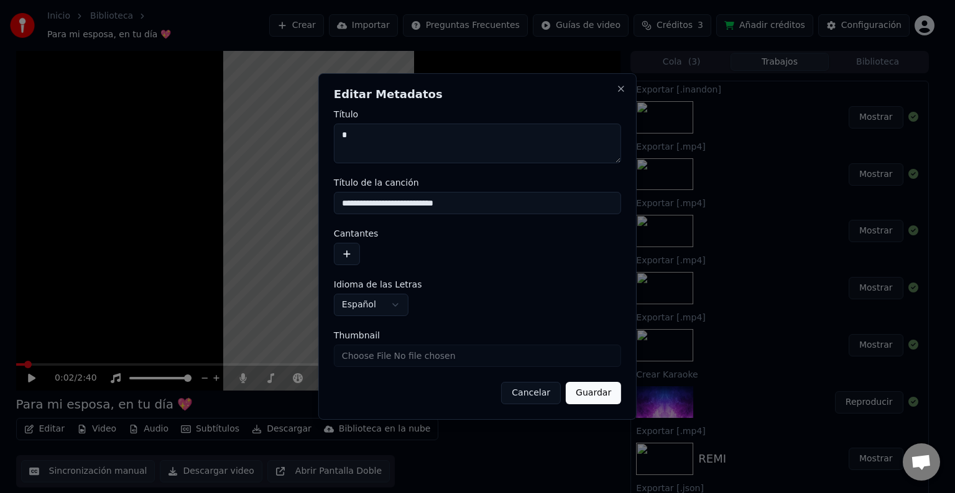
click at [371, 197] on input "**********" at bounding box center [477, 203] width 287 height 22
click at [407, 124] on textarea "*" at bounding box center [477, 144] width 287 height 40
paste textarea "**********"
click at [339, 140] on textarea "**********" at bounding box center [477, 144] width 287 height 40
click at [489, 137] on textarea "**********" at bounding box center [477, 144] width 287 height 40
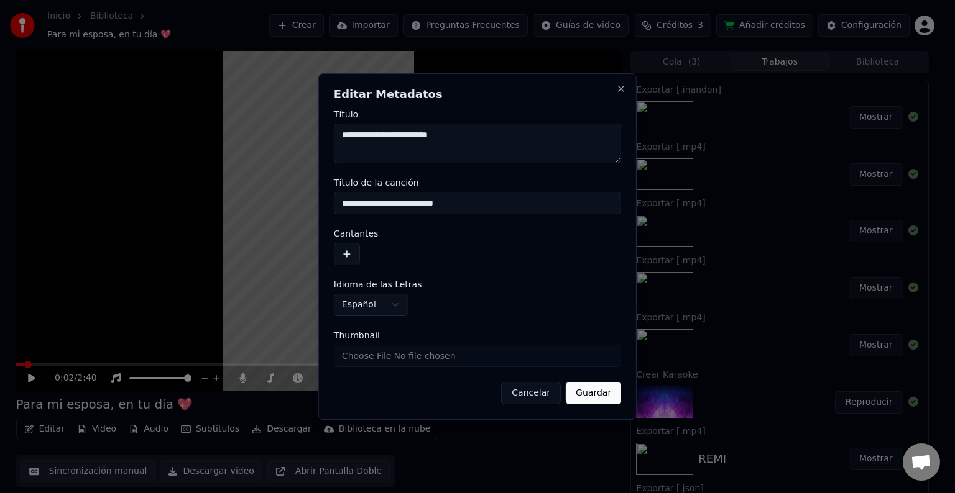
click at [465, 157] on textarea "**********" at bounding box center [477, 144] width 287 height 40
click at [445, 152] on textarea "**********" at bounding box center [477, 144] width 287 height 40
click at [428, 149] on textarea "**********" at bounding box center [477, 144] width 287 height 40
type textarea "**********"
click at [599, 395] on button "Guardar" at bounding box center [593, 393] width 55 height 22
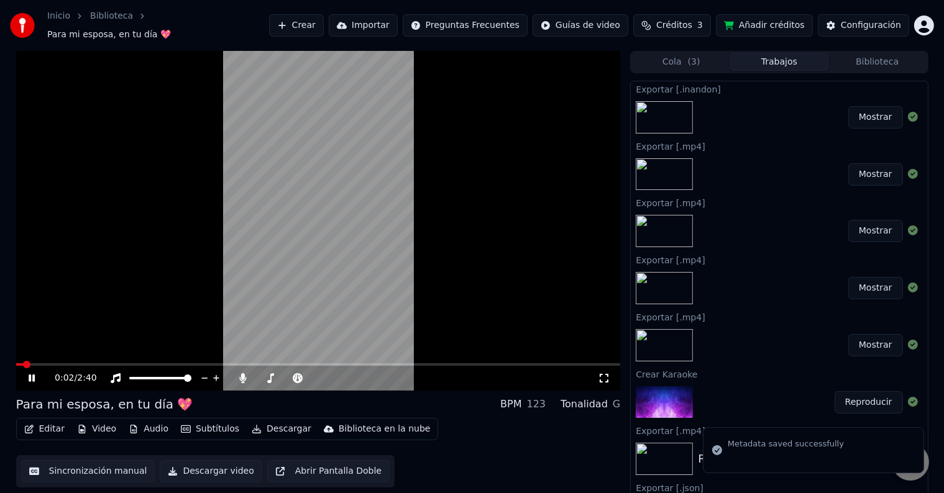
click at [22, 364] on span at bounding box center [19, 365] width 7 height 2
click at [18, 364] on span at bounding box center [18, 365] width 4 height 2
click at [22, 361] on span at bounding box center [25, 364] width 7 height 7
click at [298, 196] on video at bounding box center [318, 221] width 605 height 340
click at [48, 421] on button "Editar" at bounding box center [44, 429] width 50 height 17
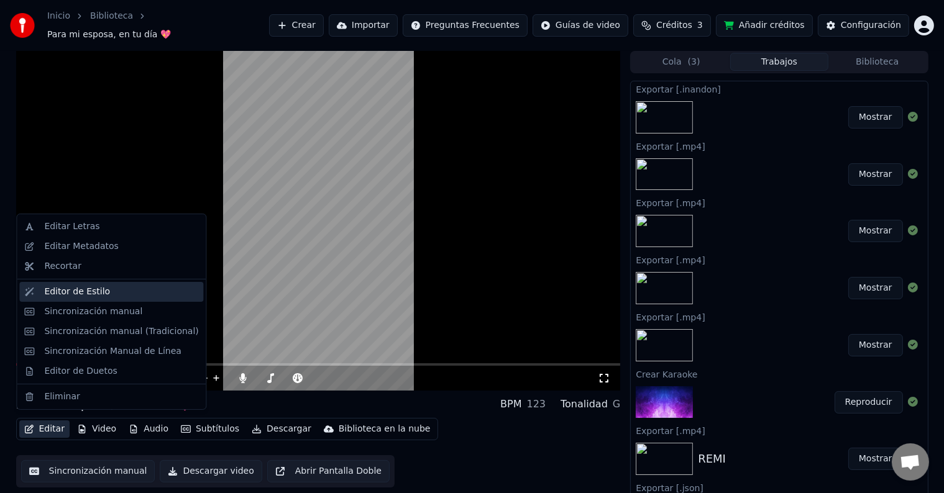
click at [136, 296] on div "Editor de Estilo" at bounding box center [121, 292] width 154 height 12
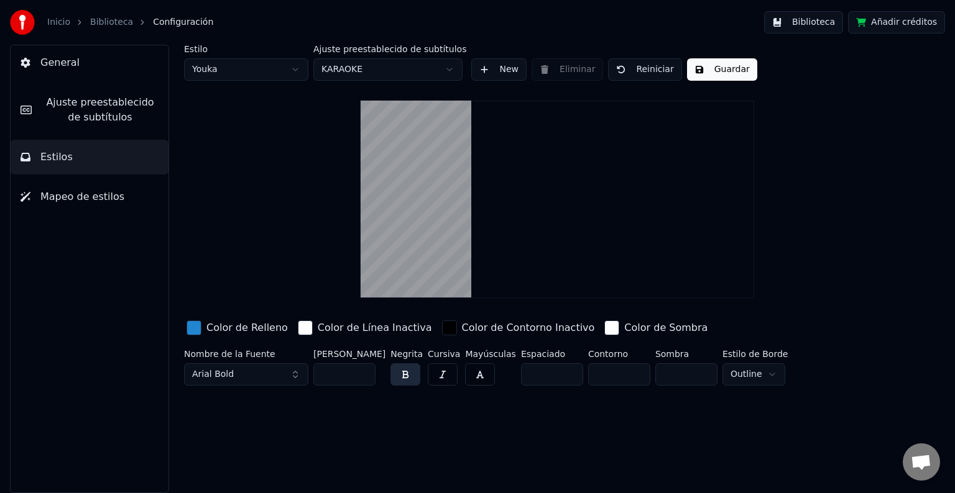
click at [97, 107] on span "Ajuste preestablecido de subtítulos" at bounding box center [100, 110] width 117 height 30
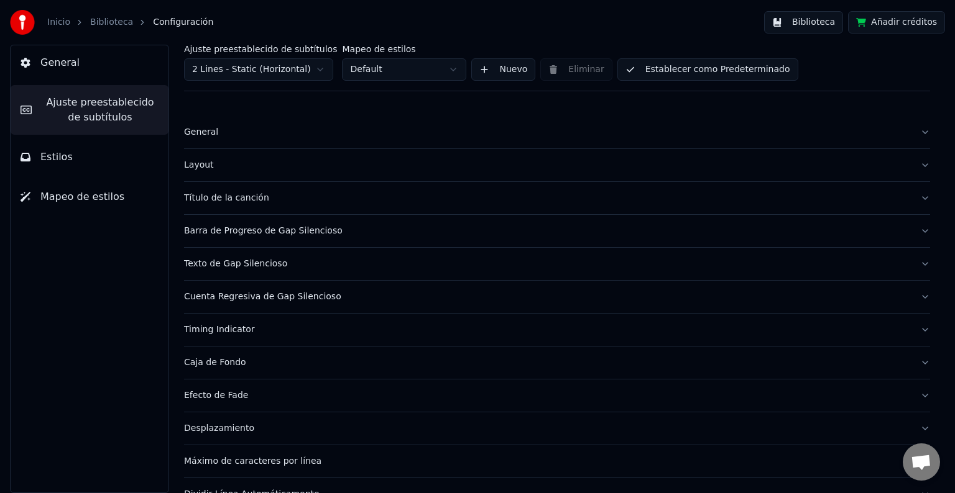
click at [293, 68] on html "Inicio Biblioteca Configuración Biblioteca Añadir créditos General Ajuste prees…" at bounding box center [477, 246] width 955 height 493
click at [273, 196] on div "Título de la canción" at bounding box center [547, 198] width 726 height 12
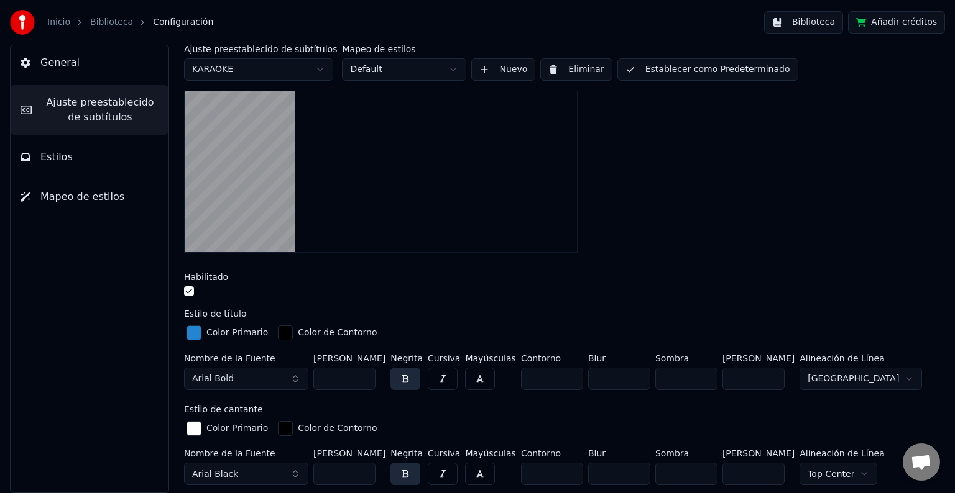
scroll to position [249, 0]
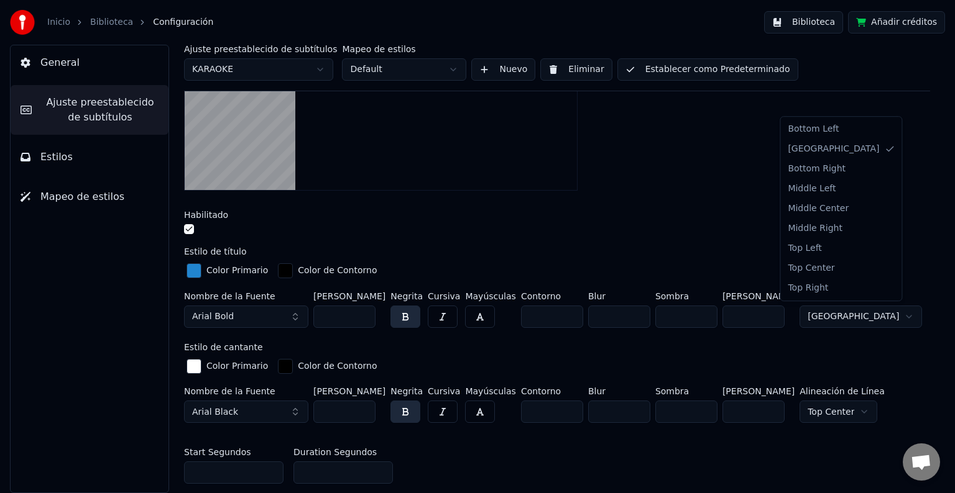
click at [809, 309] on html "Inicio Biblioteca Configuración Biblioteca Añadir créditos General Ajuste prees…" at bounding box center [477, 246] width 955 height 493
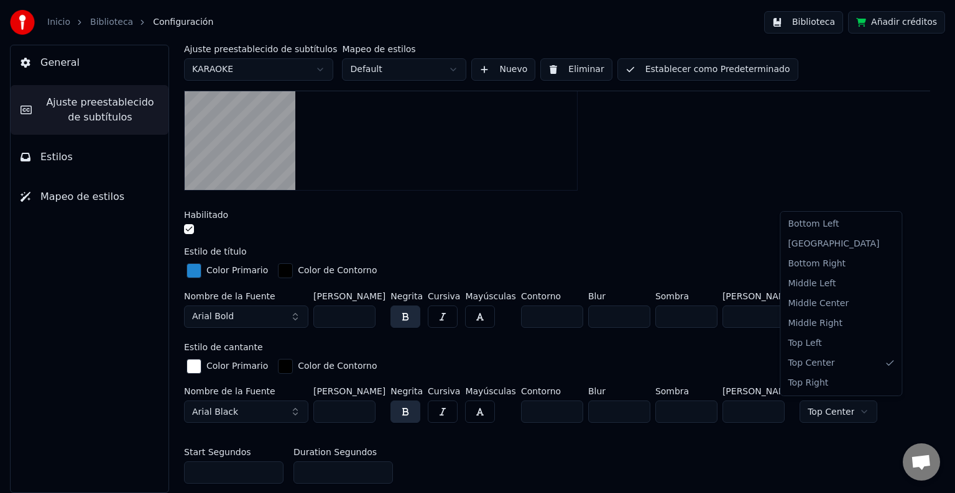
click at [837, 413] on html "Inicio Biblioteca Configuración Biblioteca Añadir créditos General Ajuste prees…" at bounding box center [477, 246] width 955 height 493
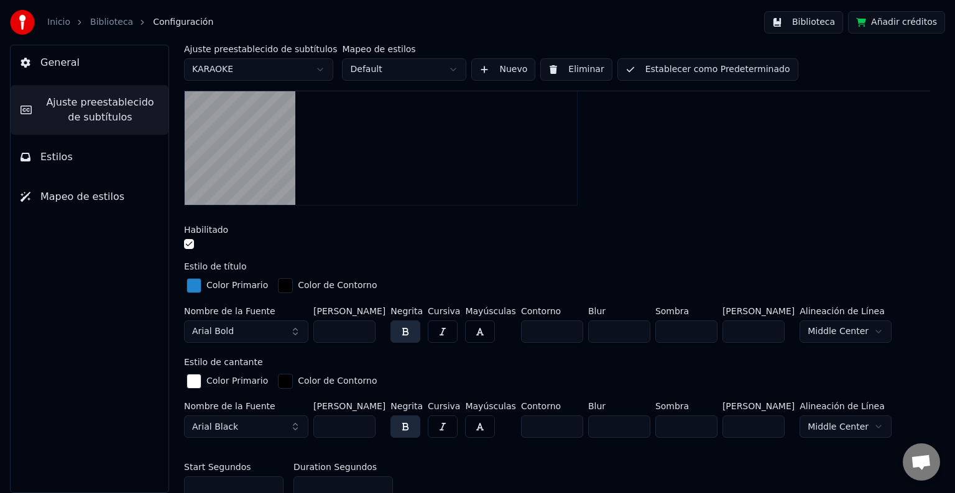
scroll to position [311, 0]
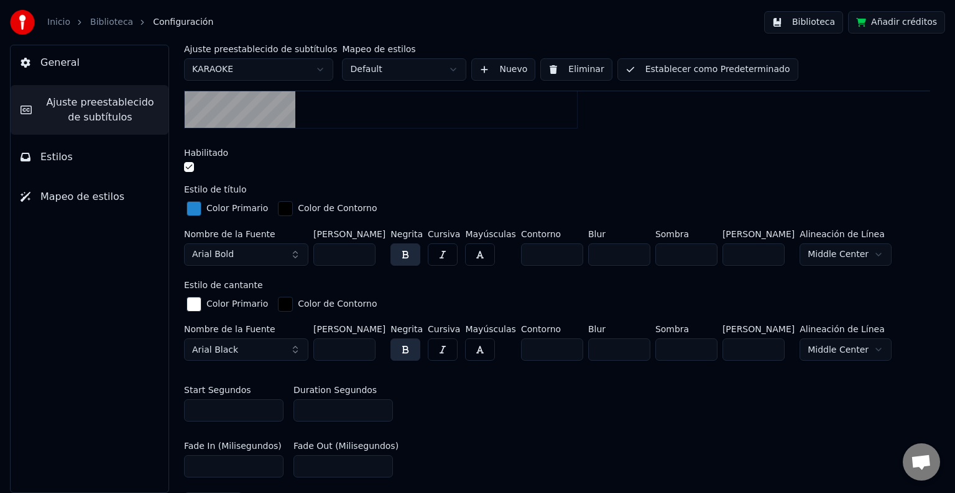
click at [465, 249] on button "button" at bounding box center [480, 255] width 30 height 22
click at [483, 333] on div "Mayúsculas" at bounding box center [490, 345] width 50 height 41
click at [479, 346] on button "button" at bounding box center [480, 350] width 30 height 22
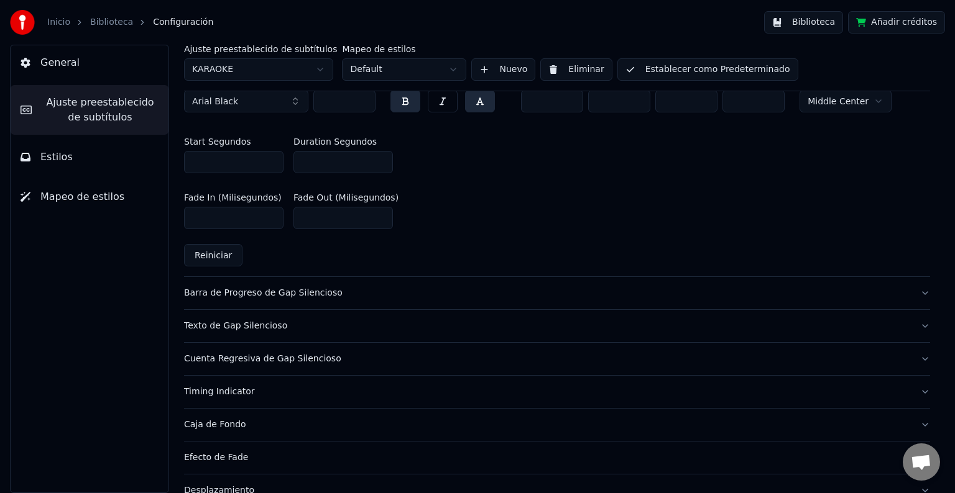
scroll to position [124, 0]
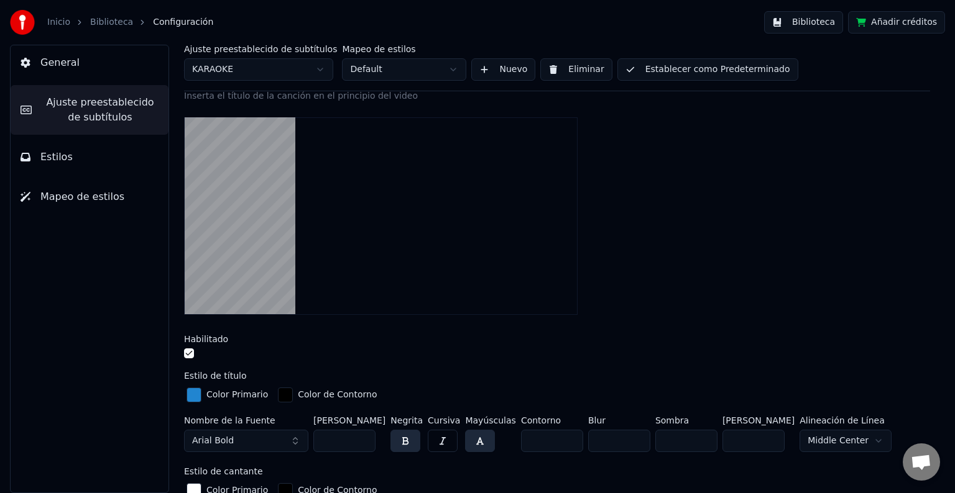
click at [705, 71] on button "Establecer como Predeterminado" at bounding box center [707, 69] width 181 height 22
click at [117, 61] on button "General" at bounding box center [90, 62] width 158 height 35
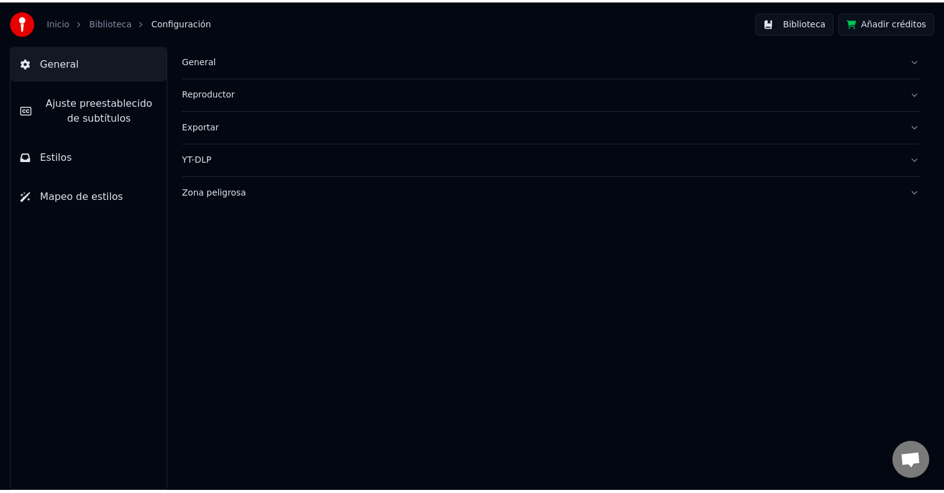
scroll to position [0, 0]
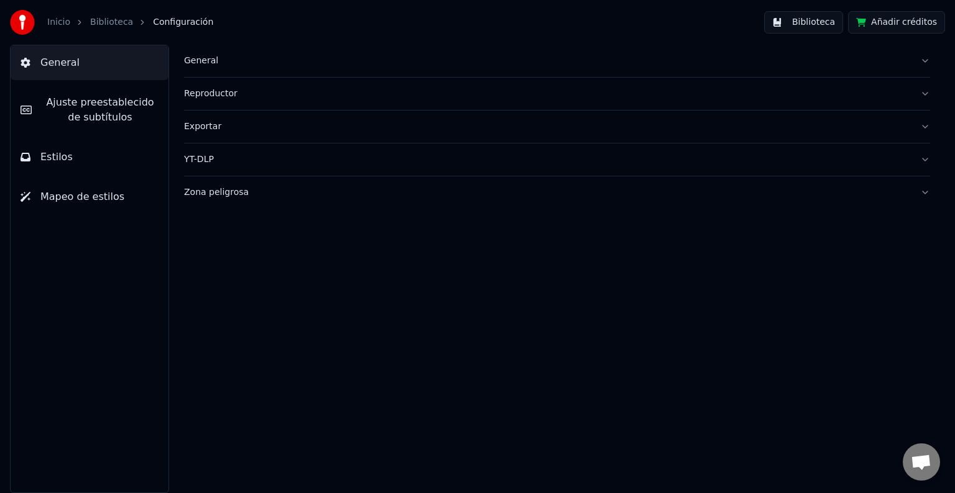
click at [119, 17] on link "Biblioteca" at bounding box center [111, 22] width 43 height 12
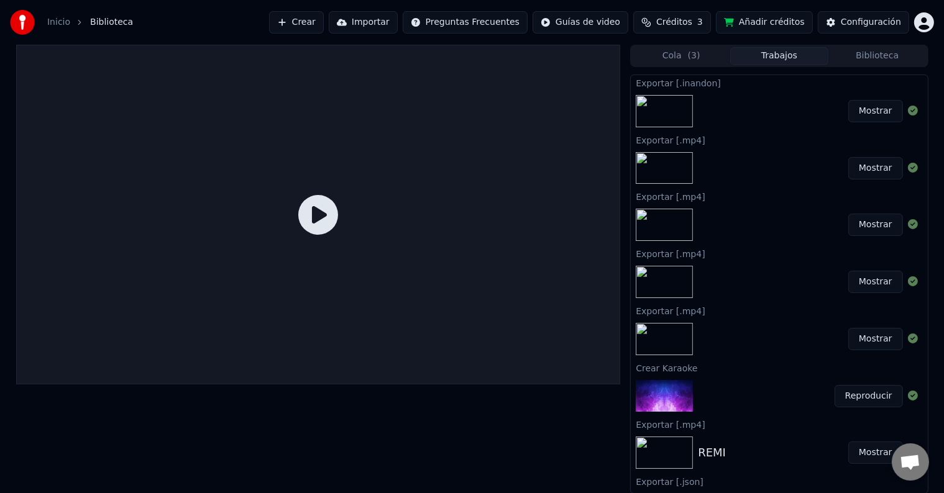
click at [868, 391] on button "Reproducir" at bounding box center [869, 396] width 68 height 22
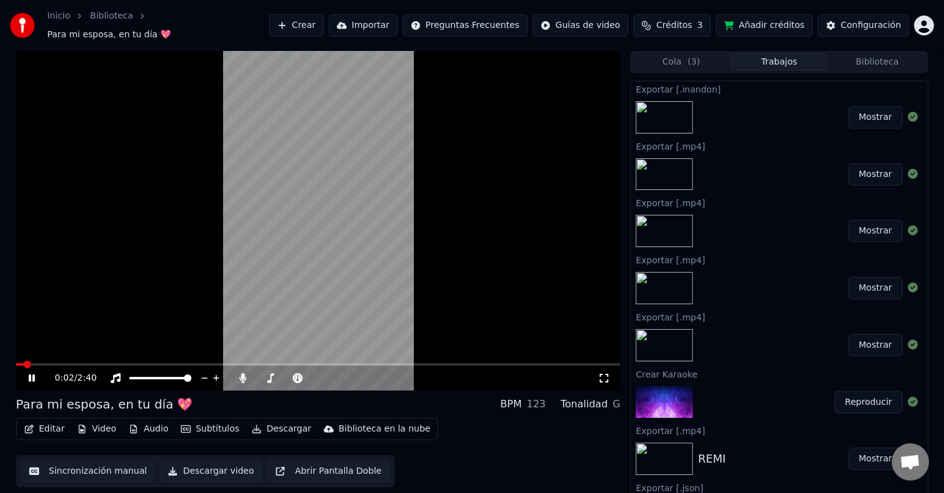
click at [345, 255] on video at bounding box center [318, 221] width 605 height 340
click at [29, 425] on icon "button" at bounding box center [29, 429] width 9 height 9
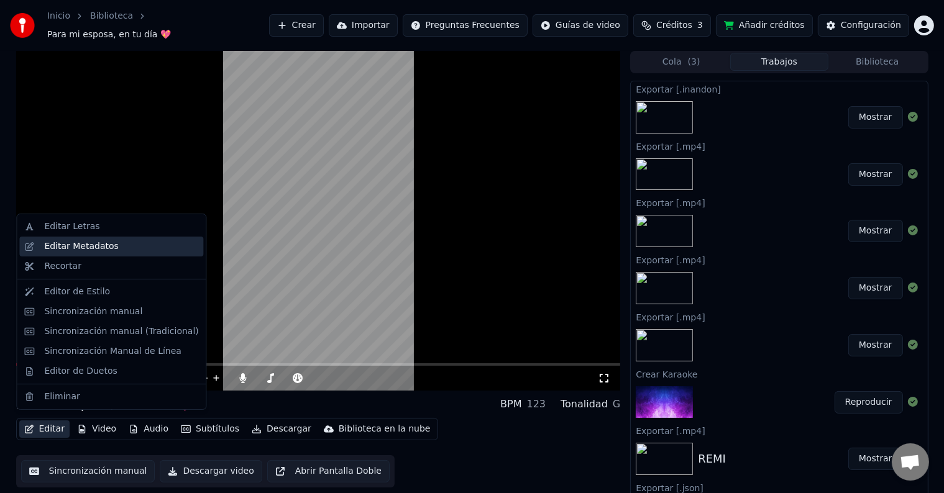
click at [145, 239] on div "Editar Metadatos" at bounding box center [111, 247] width 184 height 20
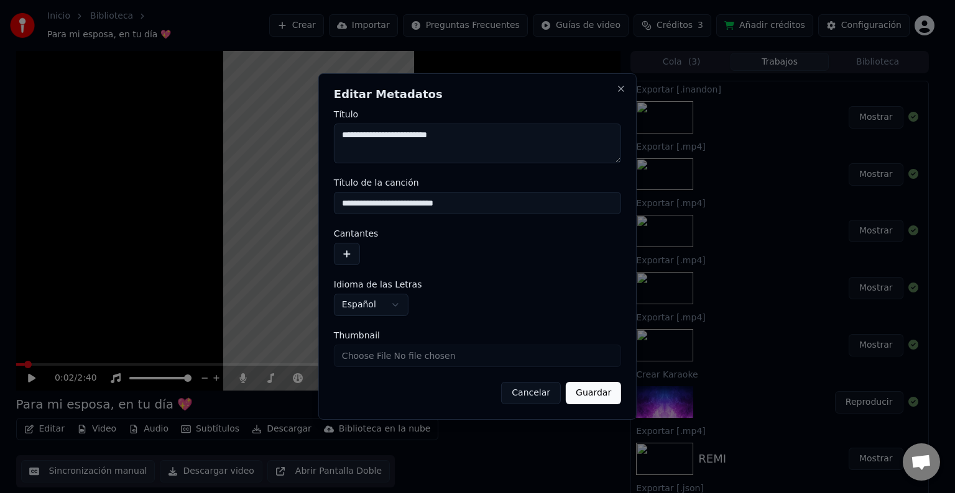
click at [470, 206] on input "**********" at bounding box center [477, 203] width 287 height 22
drag, startPoint x: 443, startPoint y: 198, endPoint x: 476, endPoint y: 204, distance: 34.0
click at [476, 204] on input "**********" at bounding box center [477, 203] width 287 height 22
click at [440, 206] on input "**********" at bounding box center [477, 203] width 287 height 22
click at [576, 389] on button "Guardar" at bounding box center [593, 393] width 55 height 22
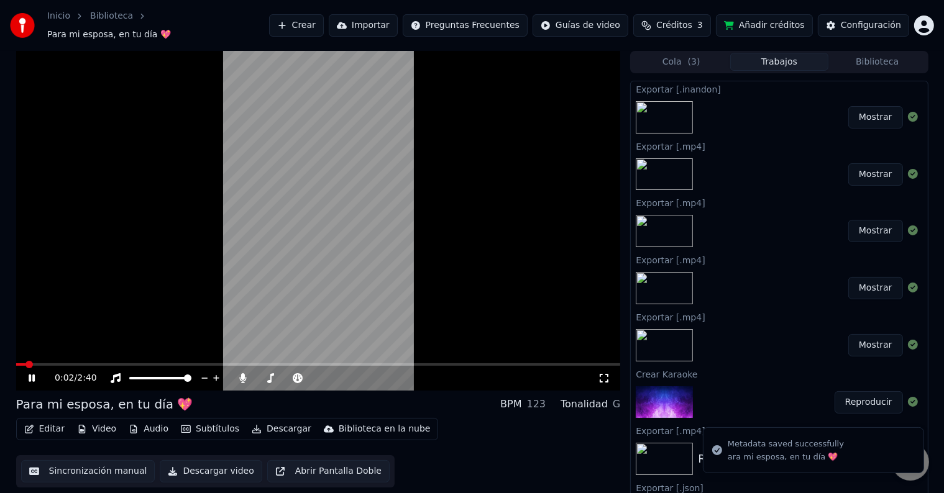
click at [130, 277] on video at bounding box center [318, 221] width 605 height 340
click at [42, 424] on button "Editar" at bounding box center [44, 429] width 50 height 17
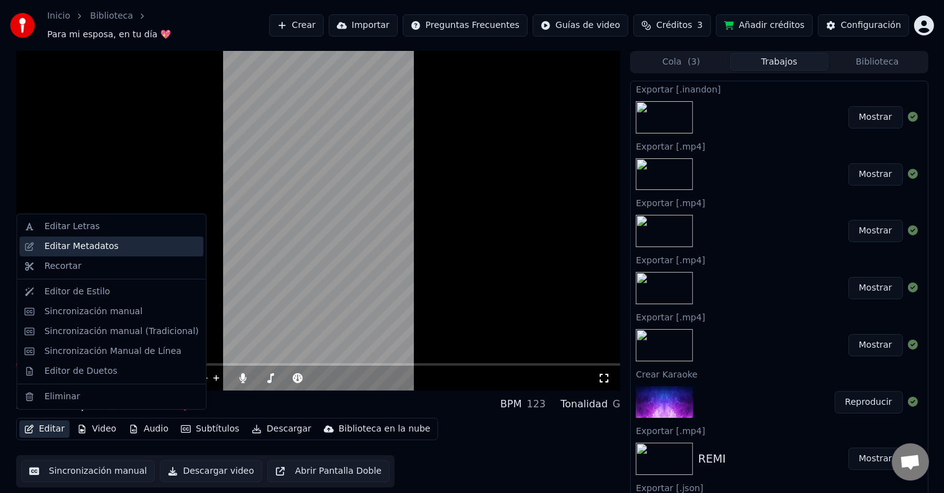
click at [97, 241] on div "Editar Metadatos" at bounding box center [81, 247] width 74 height 12
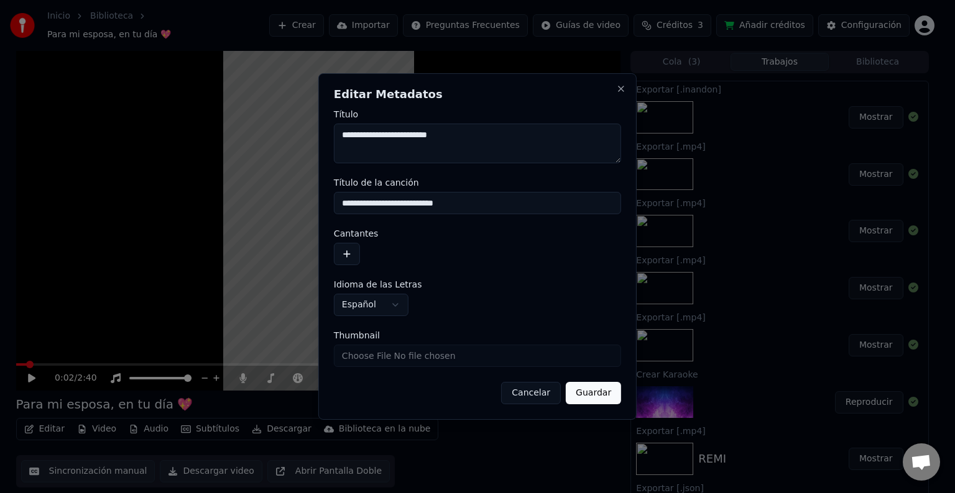
drag, startPoint x: 441, startPoint y: 204, endPoint x: 517, endPoint y: 222, distance: 77.9
click at [517, 222] on form "**********" at bounding box center [477, 257] width 287 height 295
paste input
type input "**********"
click at [599, 392] on button "Guardar" at bounding box center [593, 393] width 55 height 22
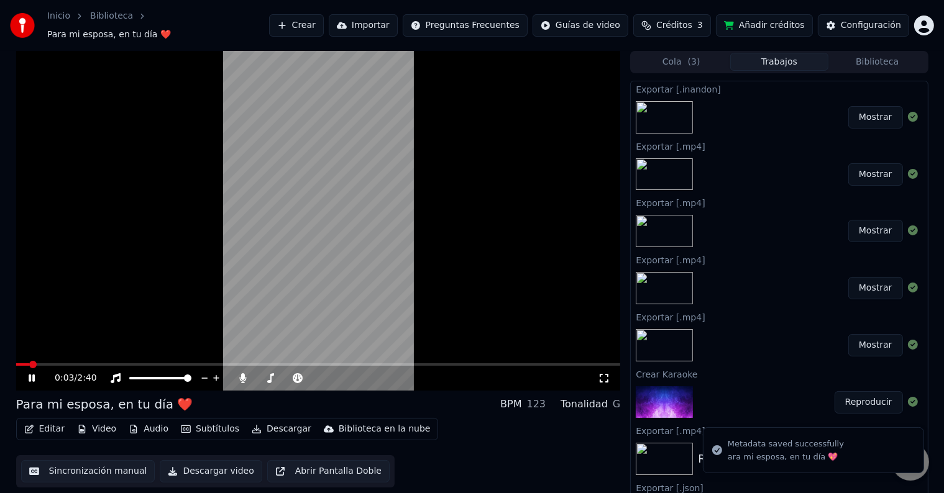
click at [204, 259] on video at bounding box center [318, 221] width 605 height 340
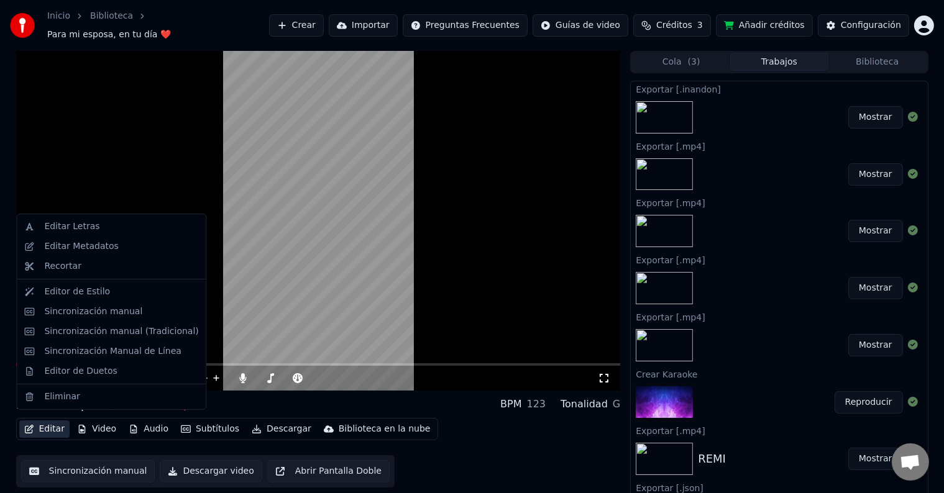
click at [40, 425] on button "Editar" at bounding box center [44, 429] width 50 height 17
click at [127, 237] on div "Editar Metadatos" at bounding box center [111, 247] width 184 height 20
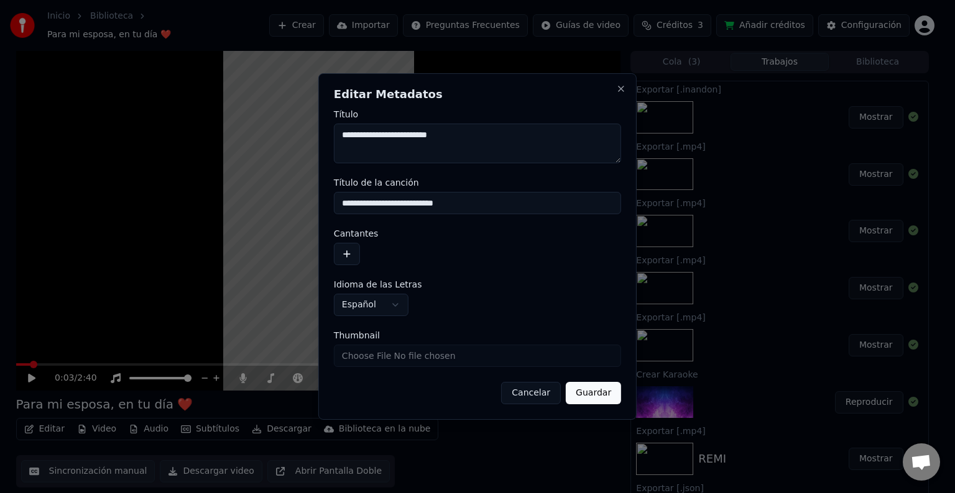
drag, startPoint x: 442, startPoint y: 204, endPoint x: 462, endPoint y: 206, distance: 20.0
click at [462, 206] on input "**********" at bounding box center [477, 203] width 287 height 22
paste input
type input "**********"
click at [592, 388] on button "Guardar" at bounding box center [593, 393] width 55 height 22
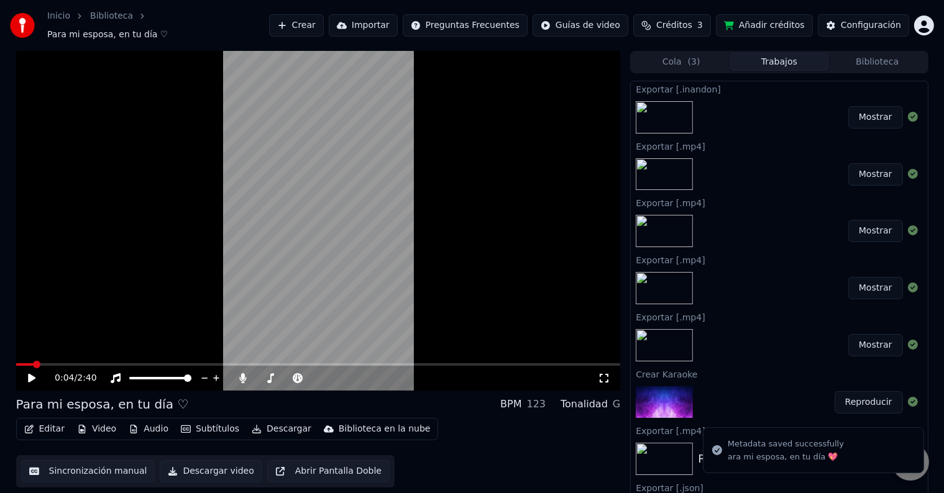
click at [59, 421] on button "Editar" at bounding box center [44, 429] width 50 height 17
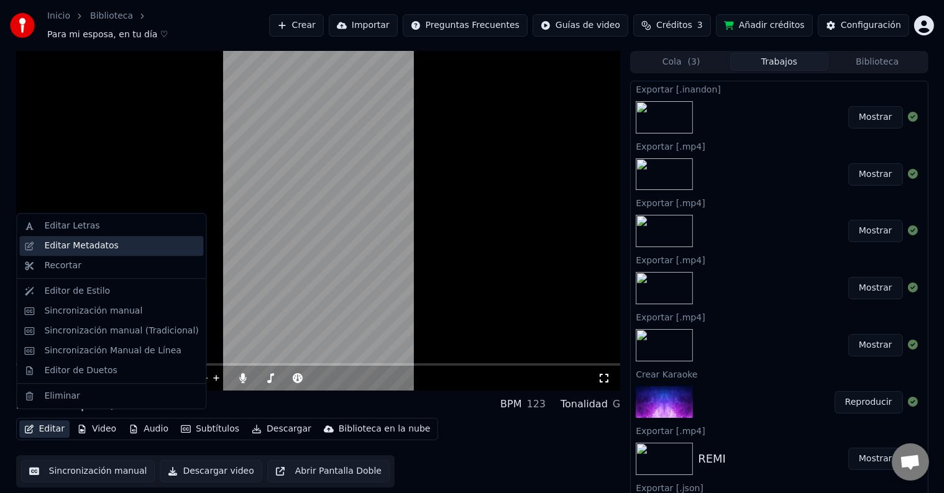
click at [79, 241] on div "Editar Metadatos" at bounding box center [81, 246] width 74 height 12
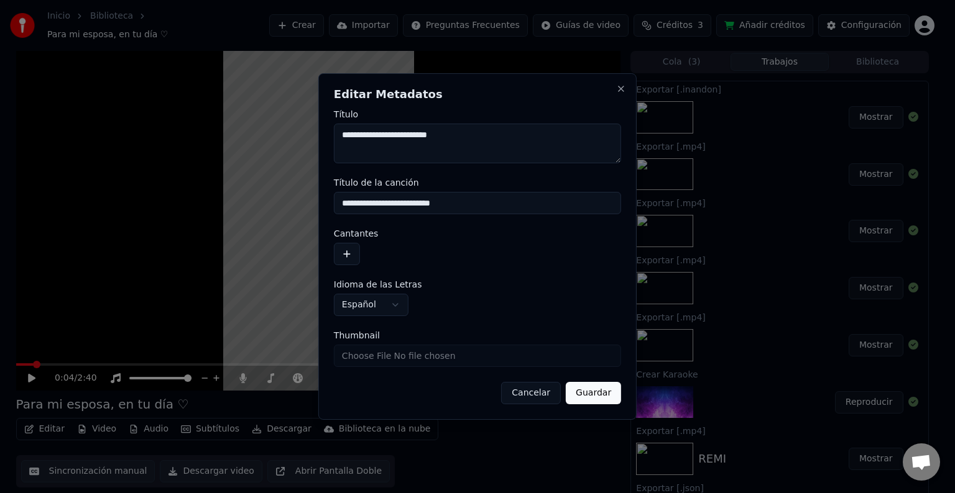
drag, startPoint x: 444, startPoint y: 137, endPoint x: 457, endPoint y: 142, distance: 14.0
click at [457, 140] on textarea "**********" at bounding box center [477, 144] width 287 height 40
type textarea "**********"
click at [607, 390] on button "Guardar" at bounding box center [593, 393] width 55 height 22
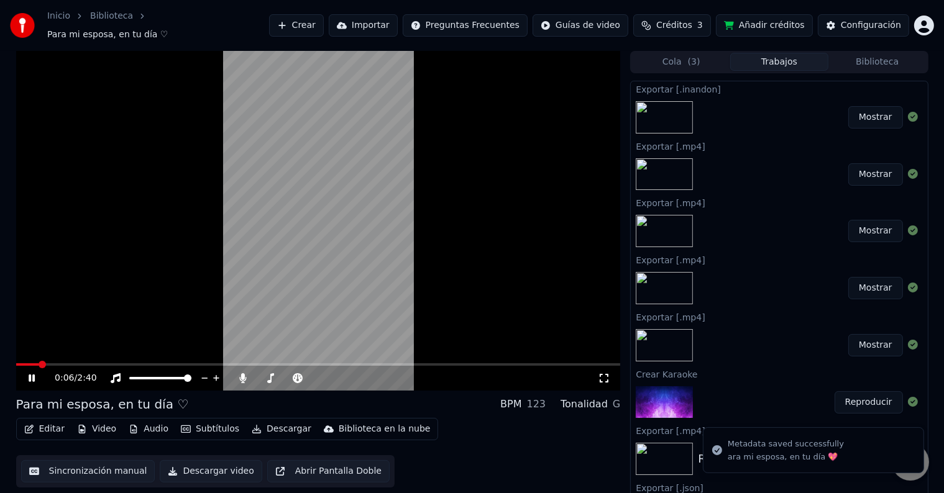
click at [30, 341] on video at bounding box center [318, 221] width 605 height 340
click at [25, 352] on video at bounding box center [318, 221] width 605 height 340
click at [27, 356] on video at bounding box center [318, 221] width 605 height 340
click at [32, 364] on span at bounding box center [28, 365] width 25 height 2
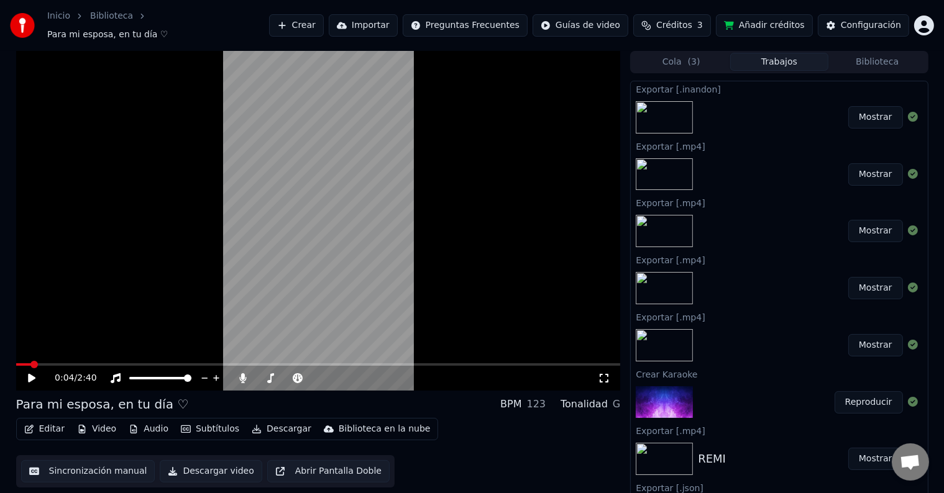
click at [266, 231] on video at bounding box center [318, 221] width 605 height 340
click at [300, 201] on video at bounding box center [318, 221] width 605 height 340
